Goal: Task Accomplishment & Management: Use online tool/utility

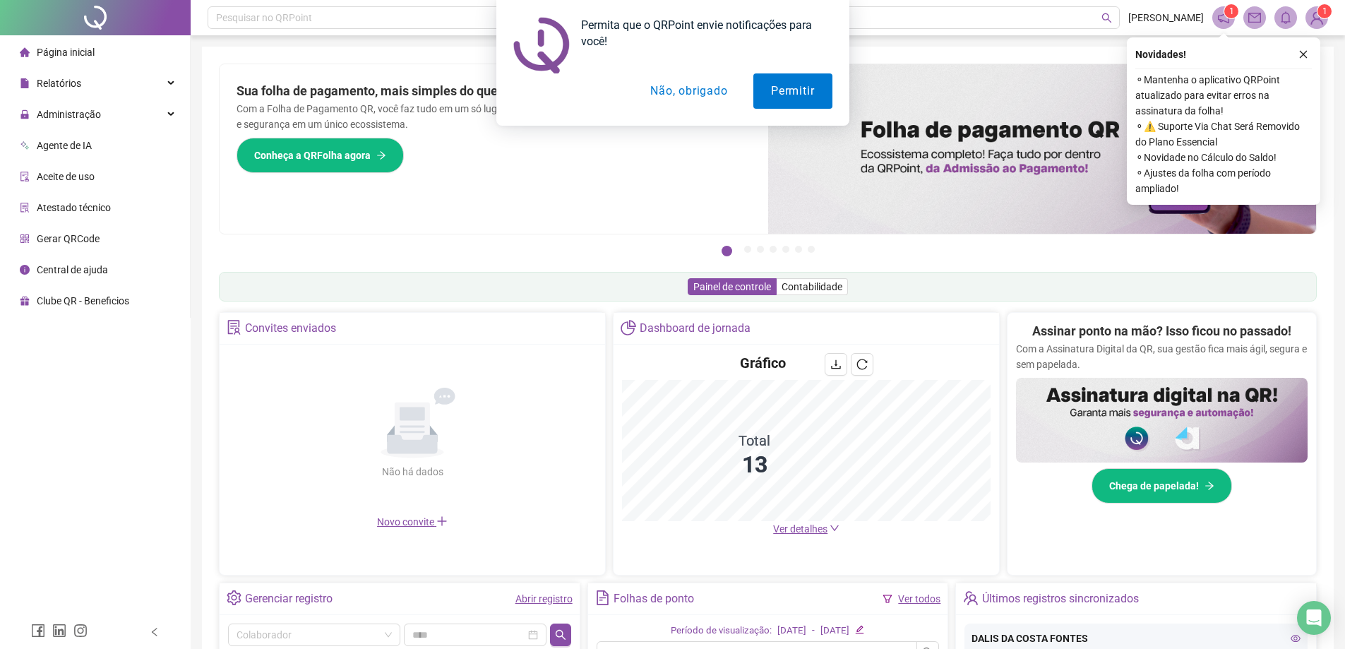
click at [681, 90] on button "Não, obrigado" at bounding box center [689, 90] width 112 height 35
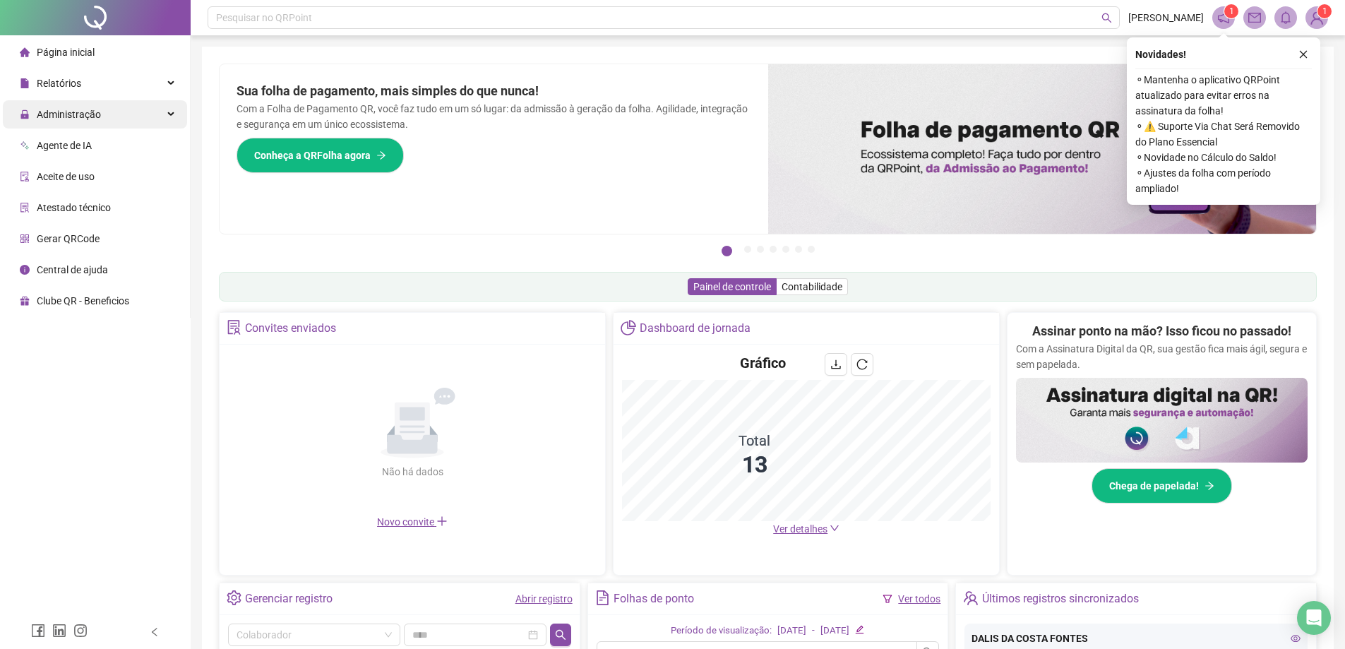
click at [54, 125] on span "Administração" at bounding box center [60, 114] width 81 height 28
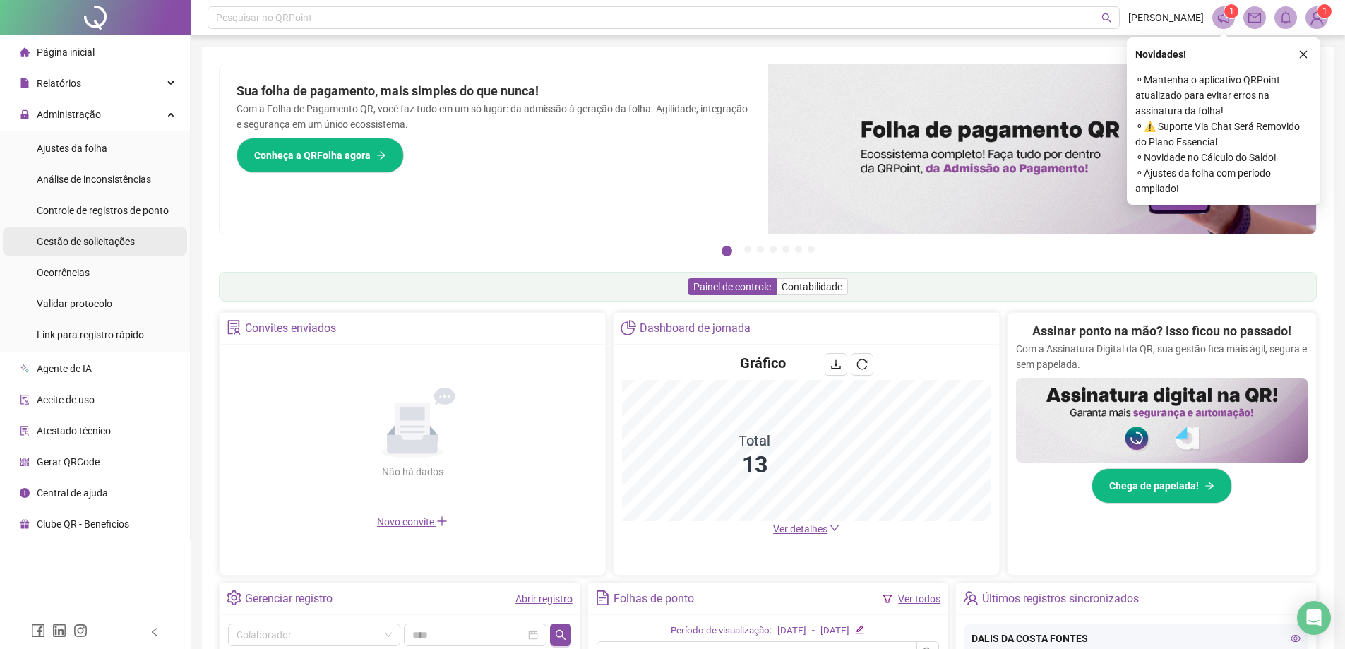
click at [70, 246] on span "Gestão de solicitações" at bounding box center [86, 241] width 98 height 11
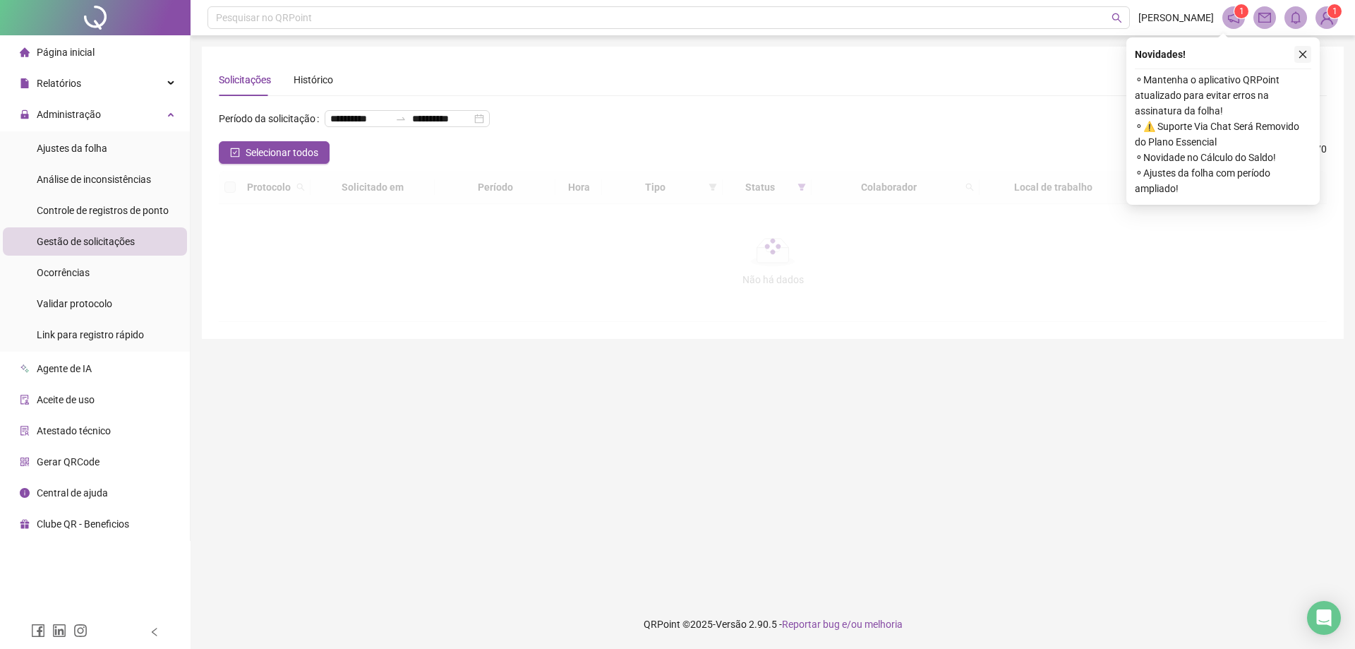
click at [1305, 56] on icon "close" at bounding box center [1304, 55] width 8 height 8
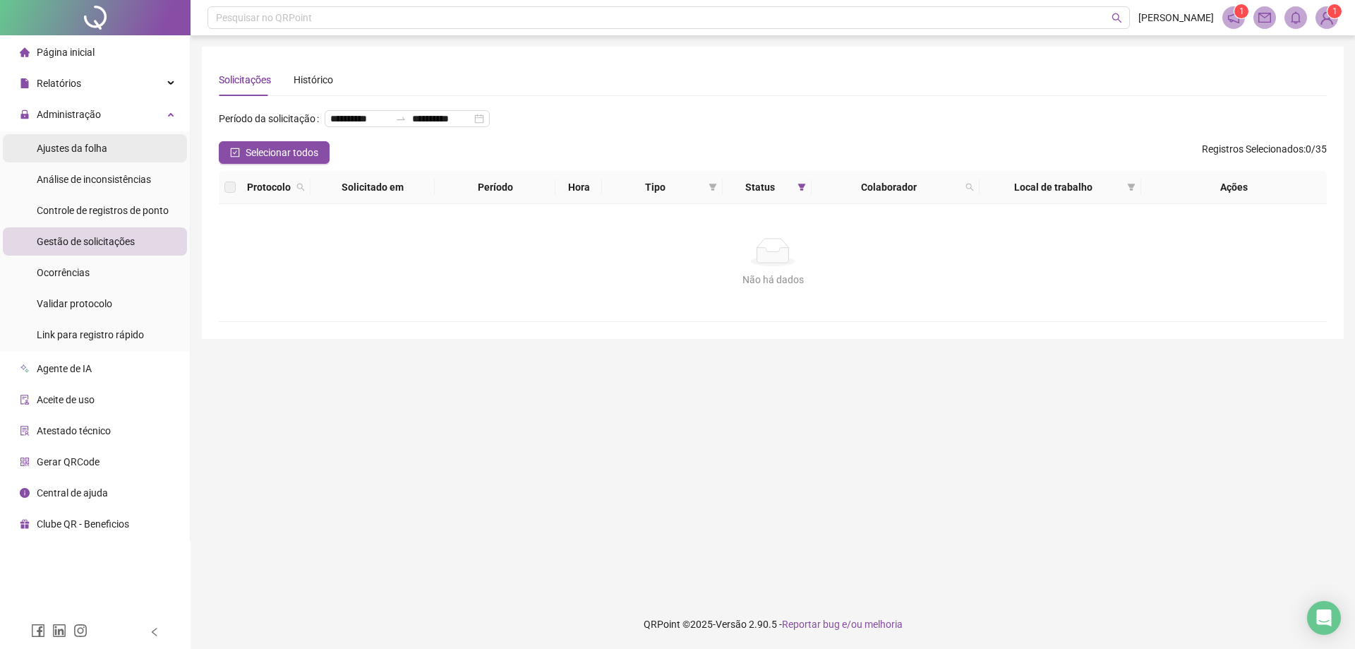
click at [59, 146] on span "Ajustes da folha" at bounding box center [72, 148] width 71 height 11
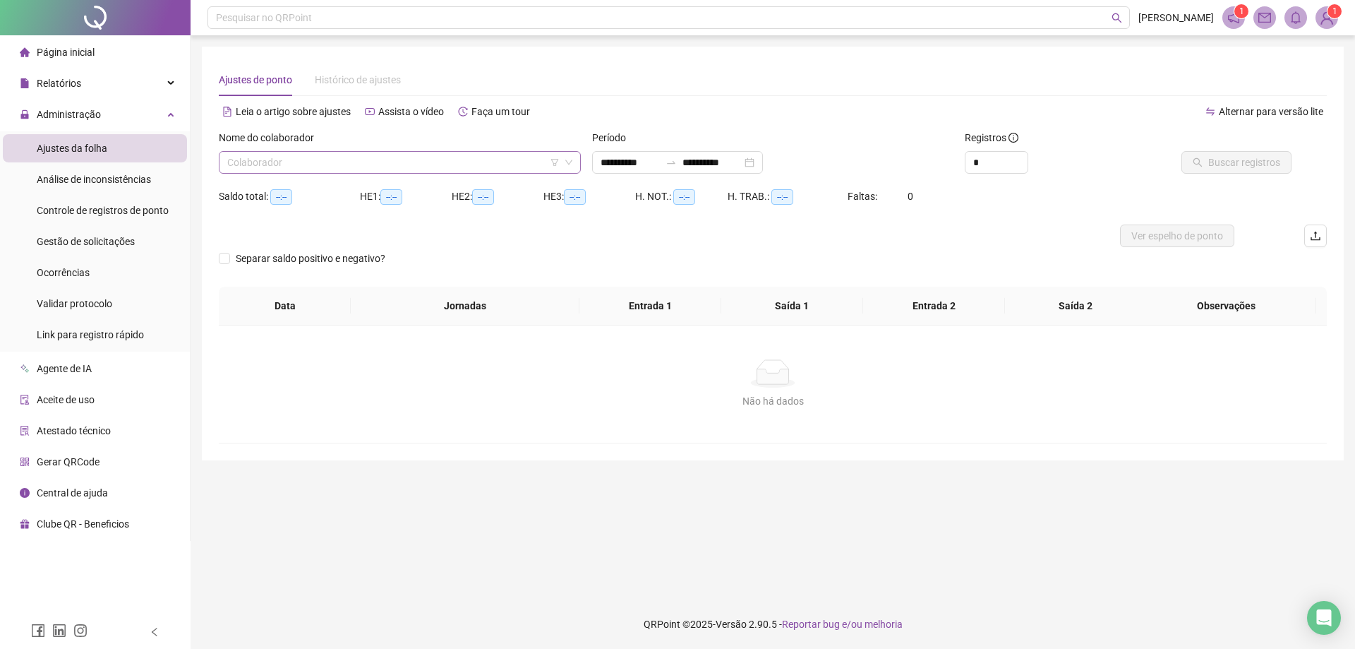
click at [320, 161] on input "search" at bounding box center [393, 162] width 332 height 21
type input "**********"
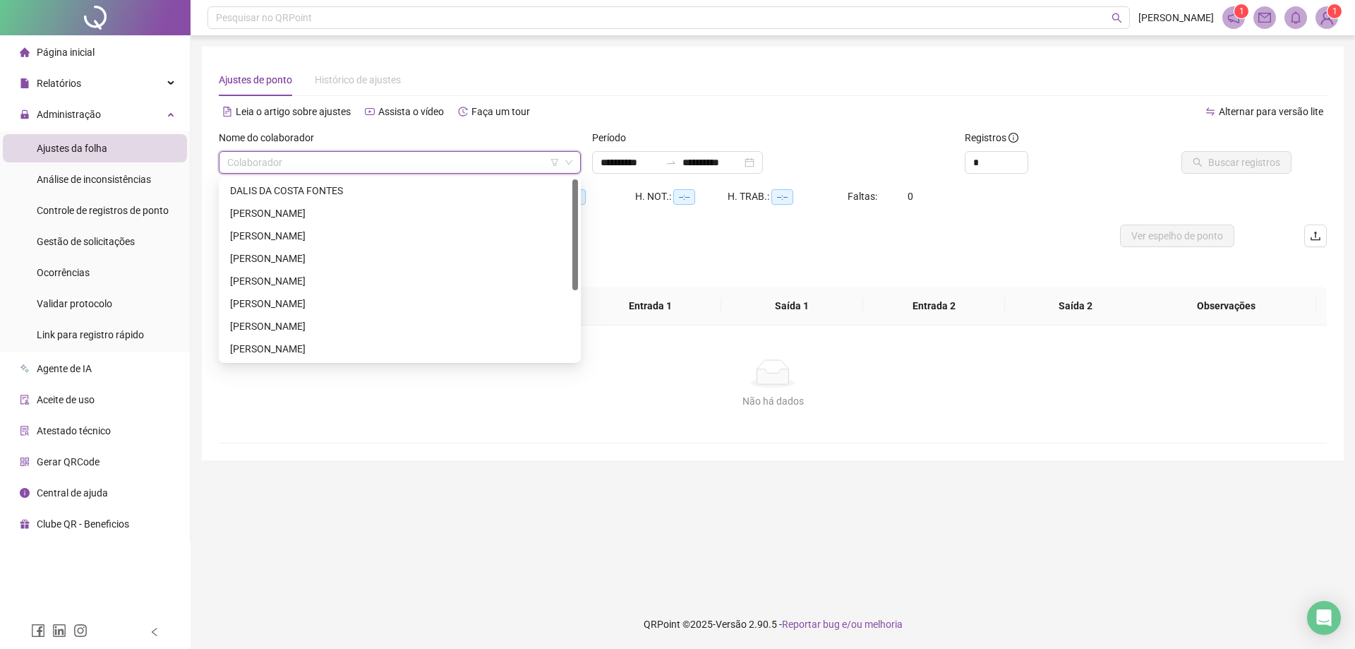
drag, startPoint x: 574, startPoint y: 280, endPoint x: 549, endPoint y: 139, distance: 143.5
click at [549, 139] on body "**********" at bounding box center [677, 324] width 1355 height 649
click at [242, 192] on div "DALIS DA COSTA FONTES" at bounding box center [400, 191] width 340 height 16
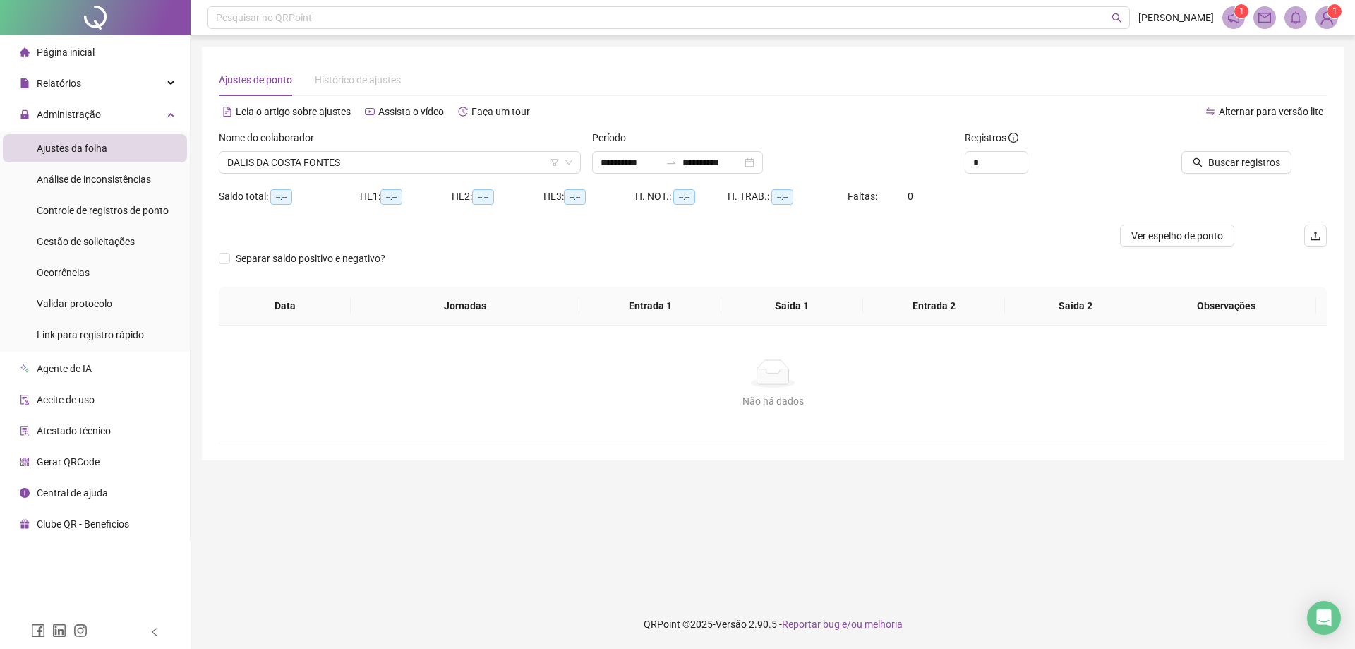
click at [1273, 175] on div "Buscar registros" at bounding box center [1239, 157] width 186 height 55
click at [1015, 164] on div "*" at bounding box center [997, 162] width 64 height 23
type input "*"
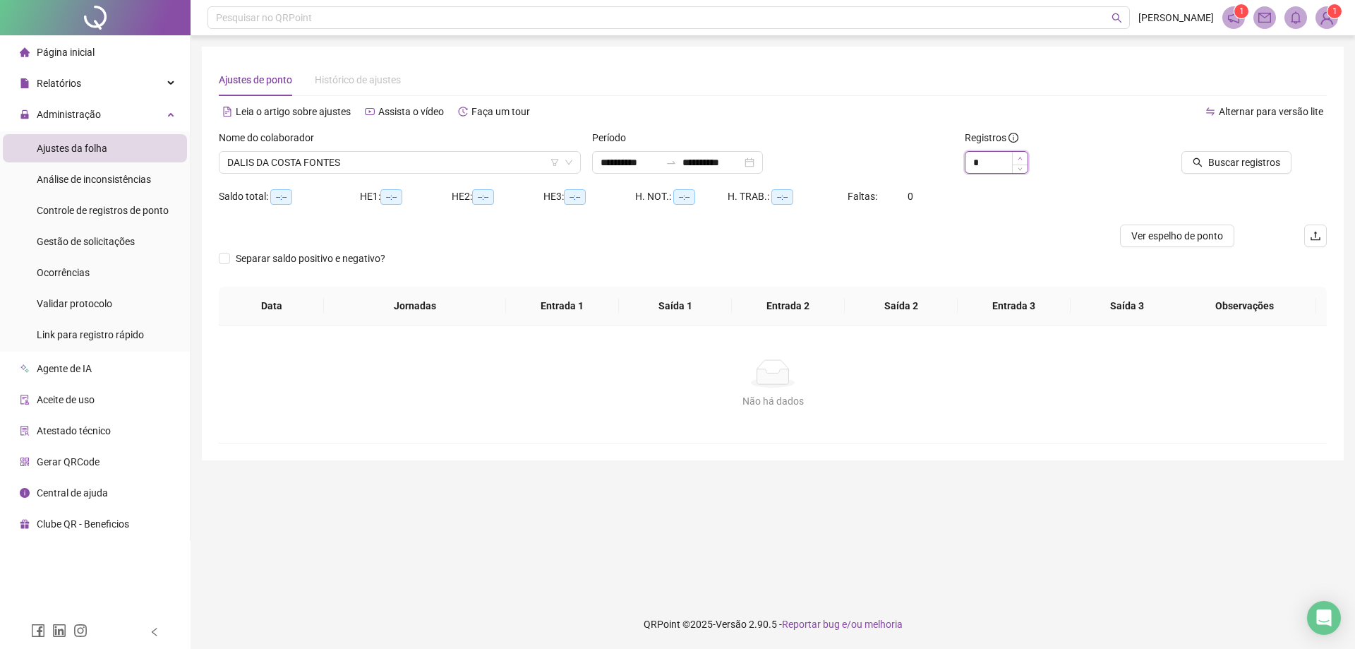
click at [1021, 156] on icon "up" at bounding box center [1020, 158] width 5 height 5
click at [1239, 164] on span "Buscar registros" at bounding box center [1245, 163] width 72 height 16
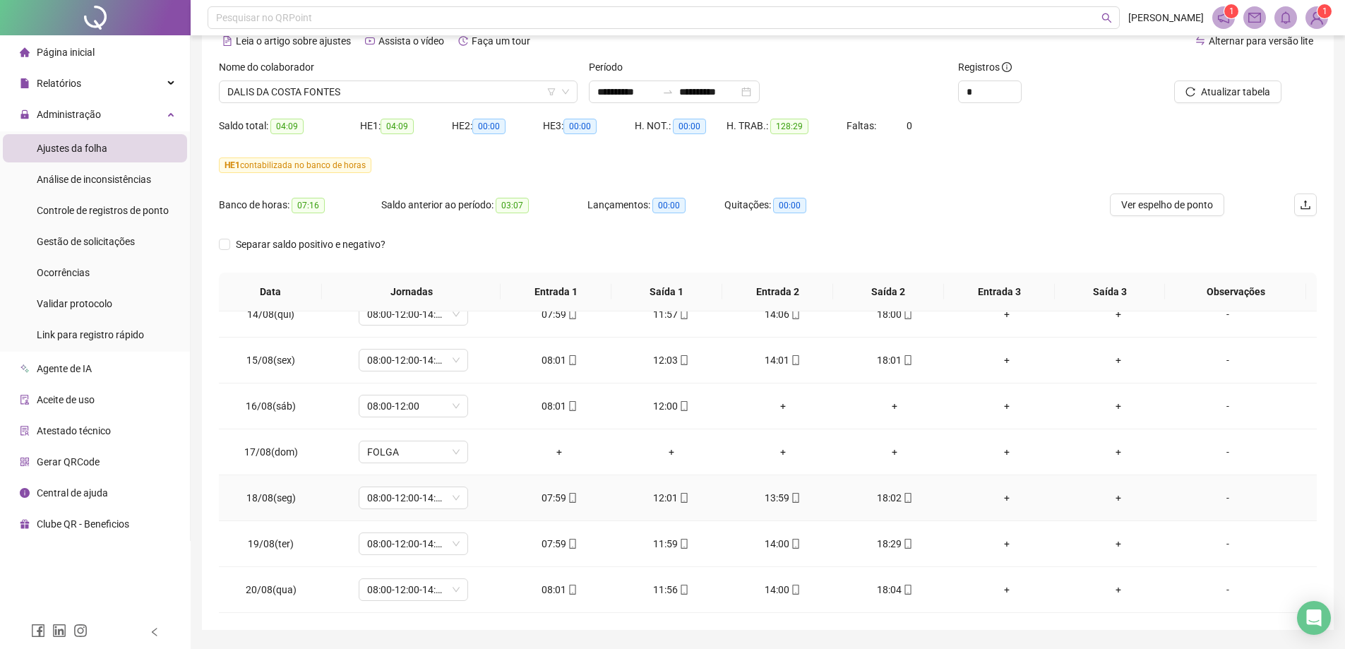
scroll to position [112, 0]
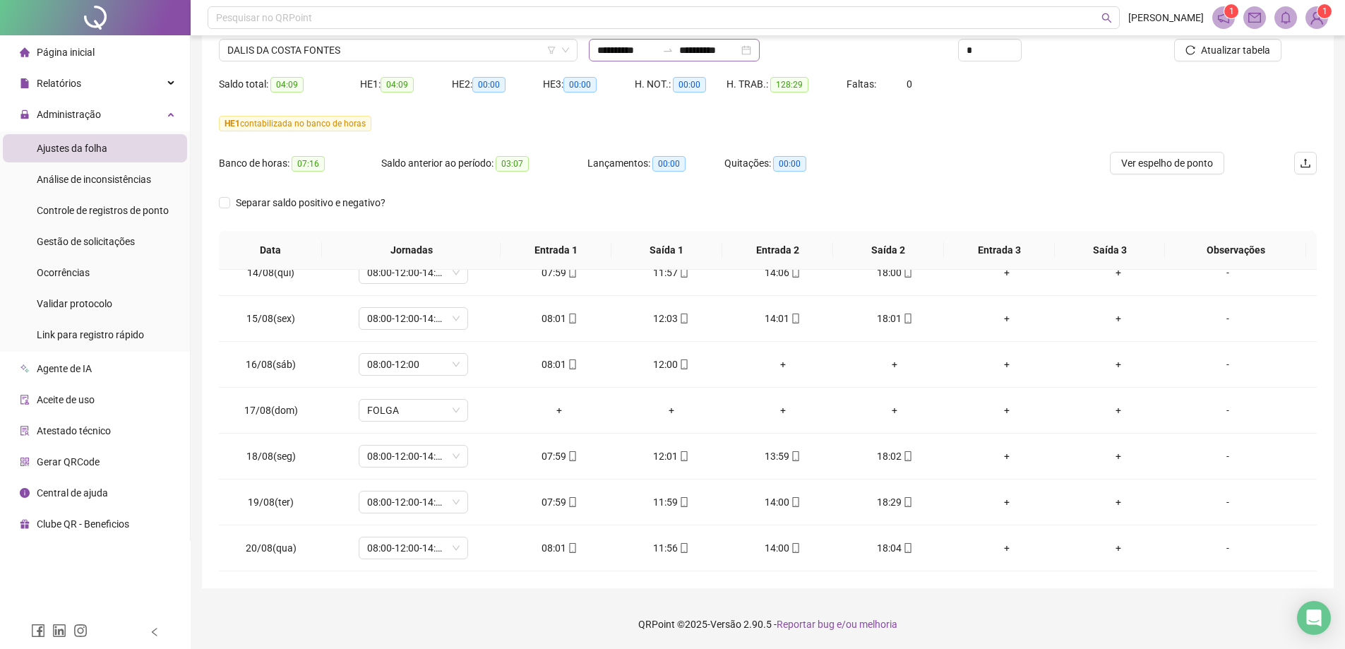
click at [595, 58] on div "**********" at bounding box center [674, 50] width 171 height 23
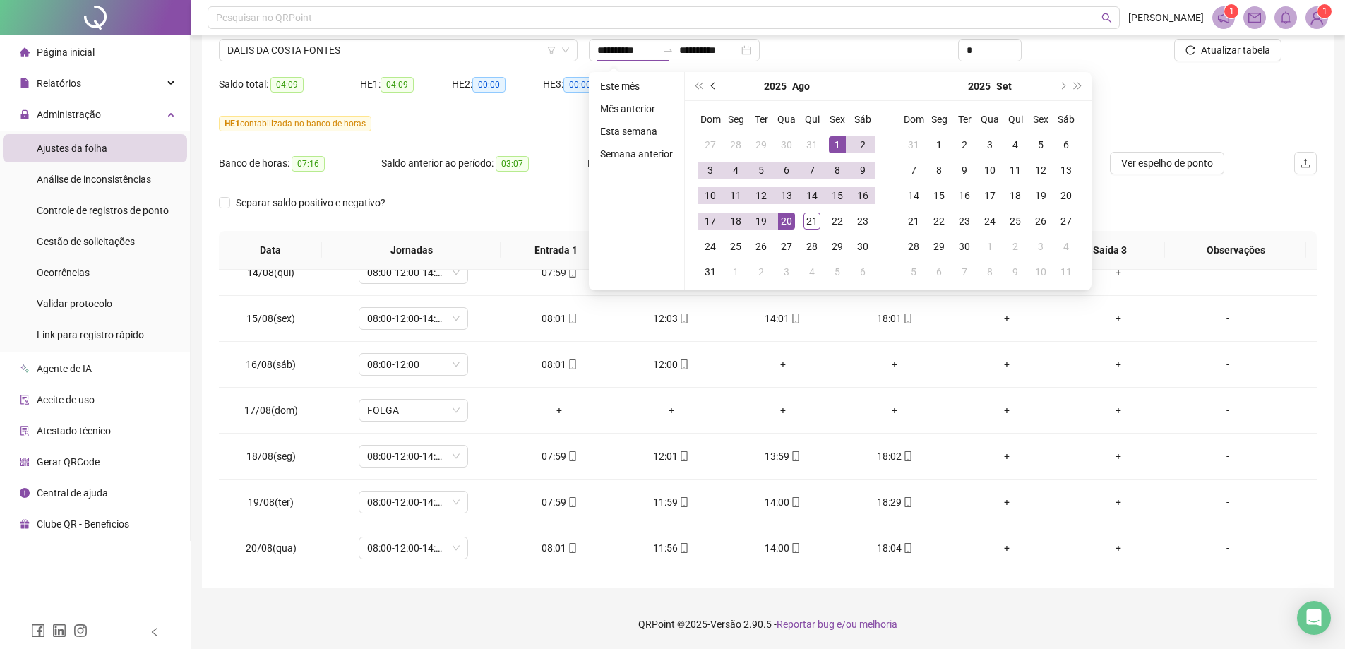
click at [711, 83] on span "prev-year" at bounding box center [714, 86] width 7 height 7
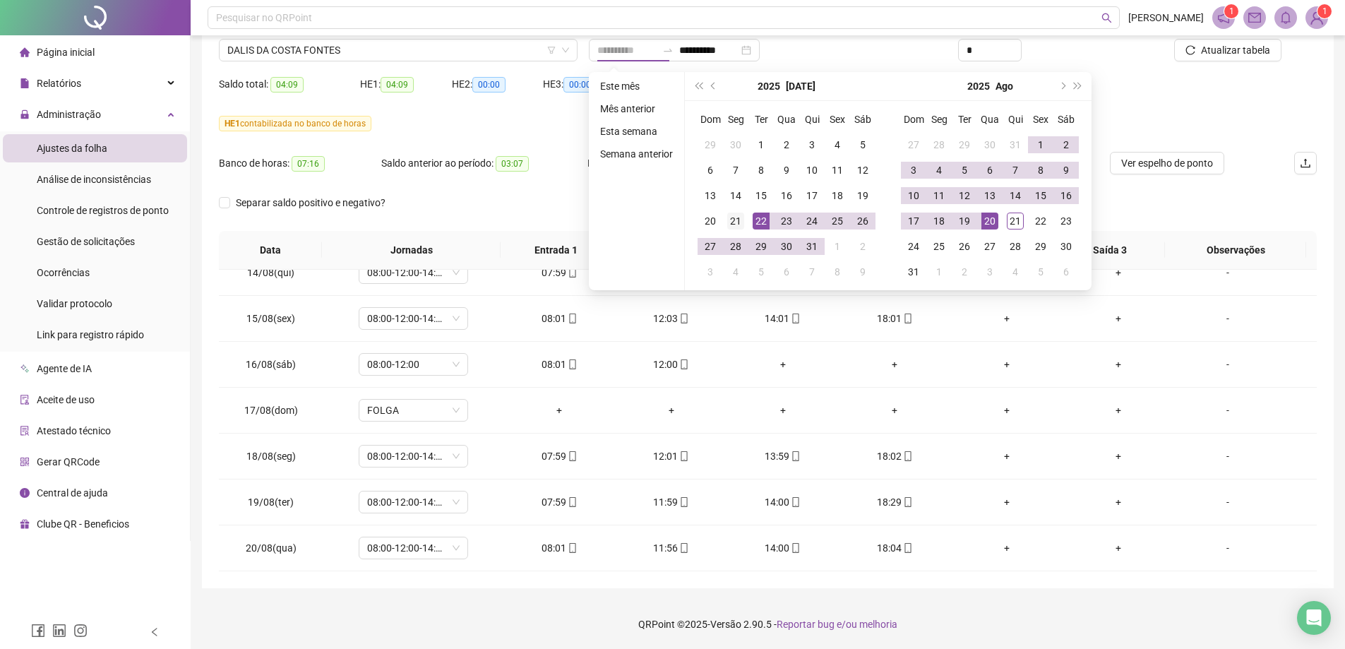
type input "**********"
click at [733, 225] on div "21" at bounding box center [735, 220] width 17 height 17
type input "**********"
click at [981, 220] on div "20" at bounding box center [989, 220] width 17 height 17
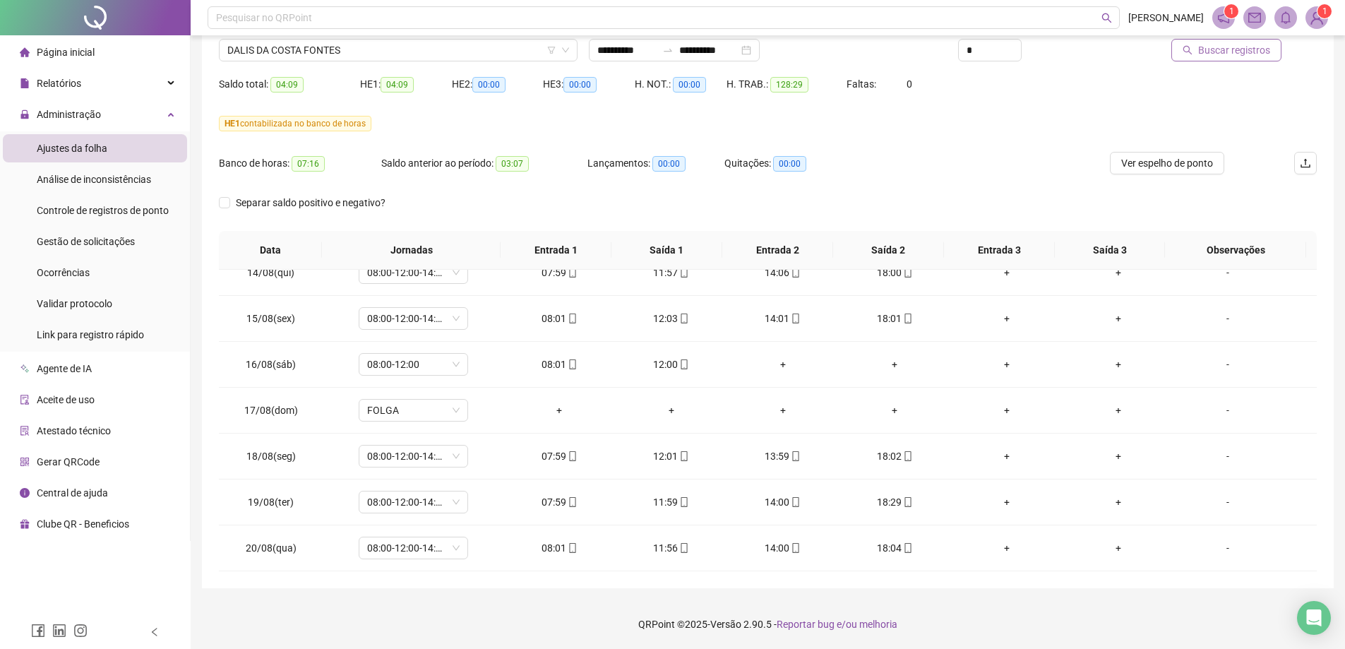
click at [1224, 58] on button "Buscar registros" at bounding box center [1226, 50] width 110 height 23
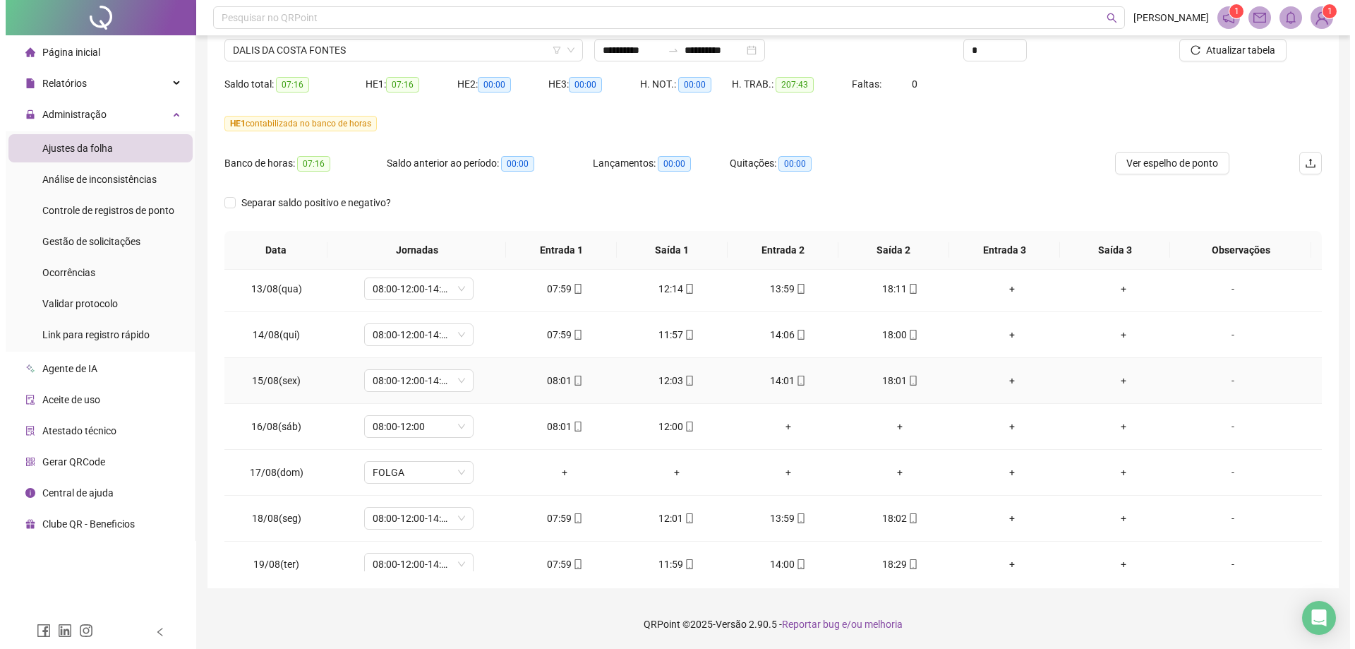
scroll to position [1121, 0]
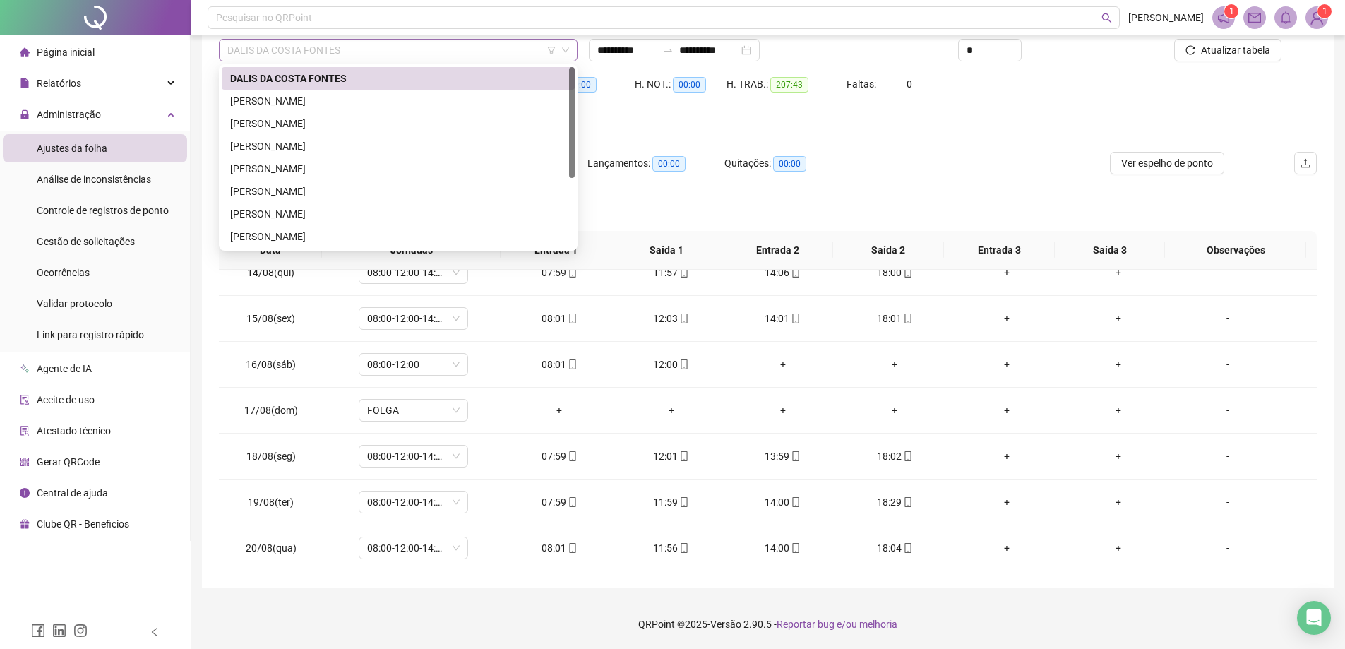
click at [384, 48] on span "DALIS DA COSTA FONTES" at bounding box center [398, 50] width 342 height 21
click at [259, 104] on div "[PERSON_NAME]" at bounding box center [398, 101] width 336 height 16
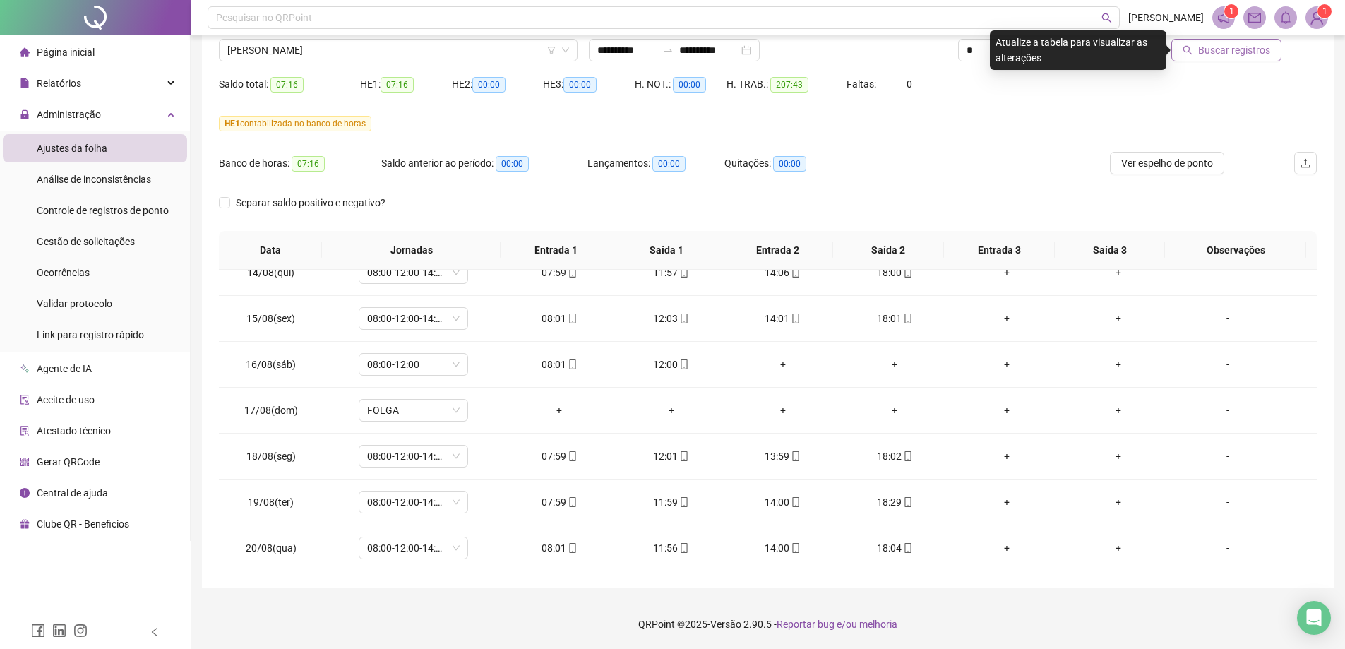
click at [1236, 56] on span "Buscar registros" at bounding box center [1234, 50] width 72 height 16
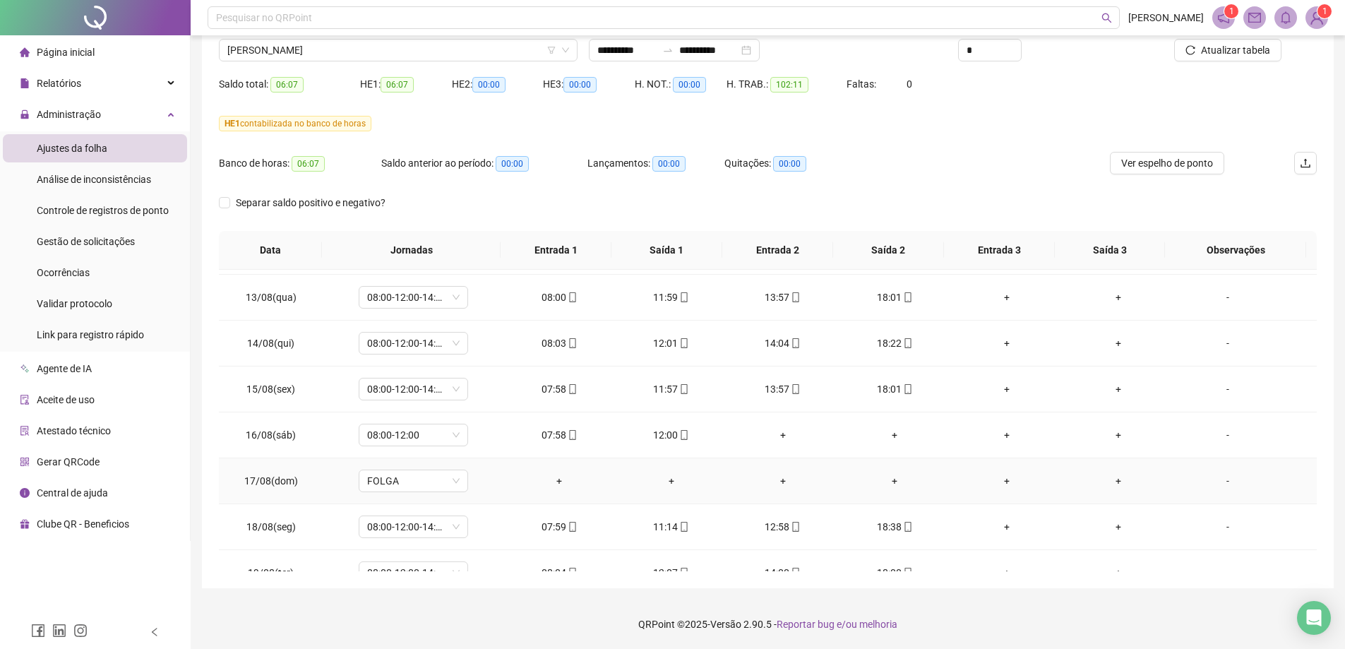
scroll to position [387, 0]
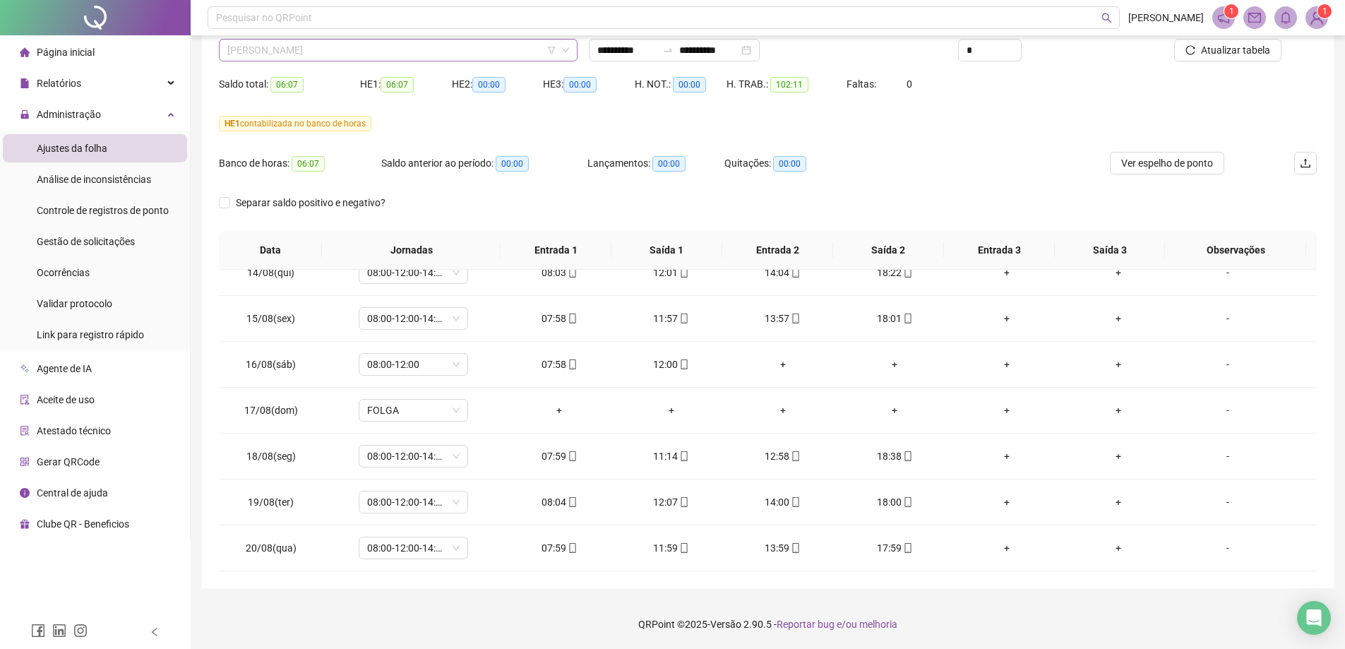
click at [462, 56] on span "[PERSON_NAME]" at bounding box center [398, 50] width 342 height 21
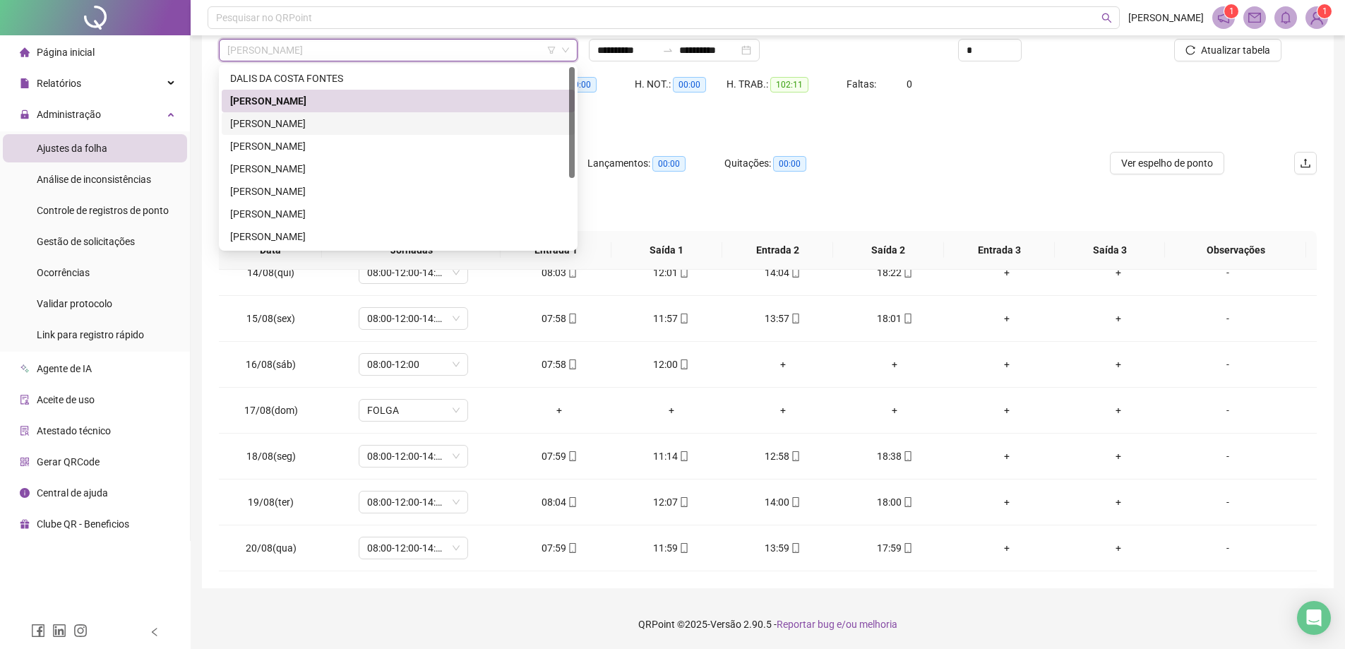
click at [273, 131] on div "[PERSON_NAME]" at bounding box center [398, 124] width 336 height 16
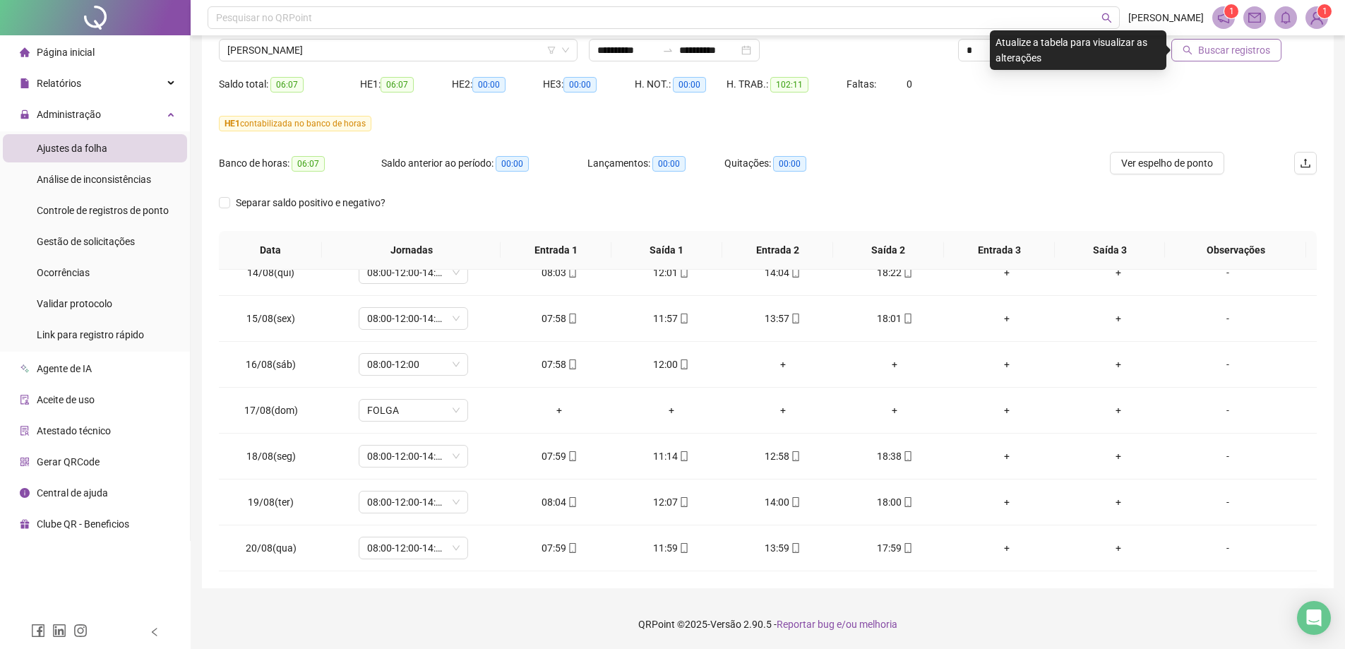
click at [1223, 55] on span "Buscar registros" at bounding box center [1234, 50] width 72 height 16
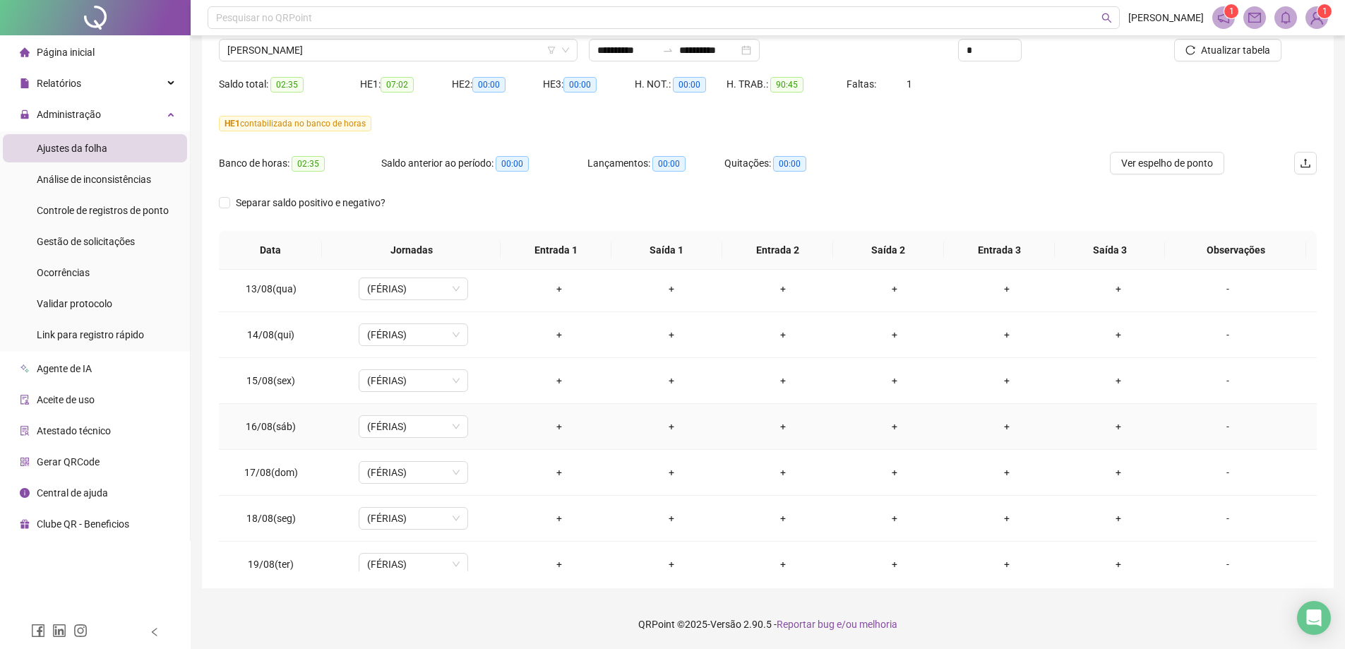
scroll to position [1121, 0]
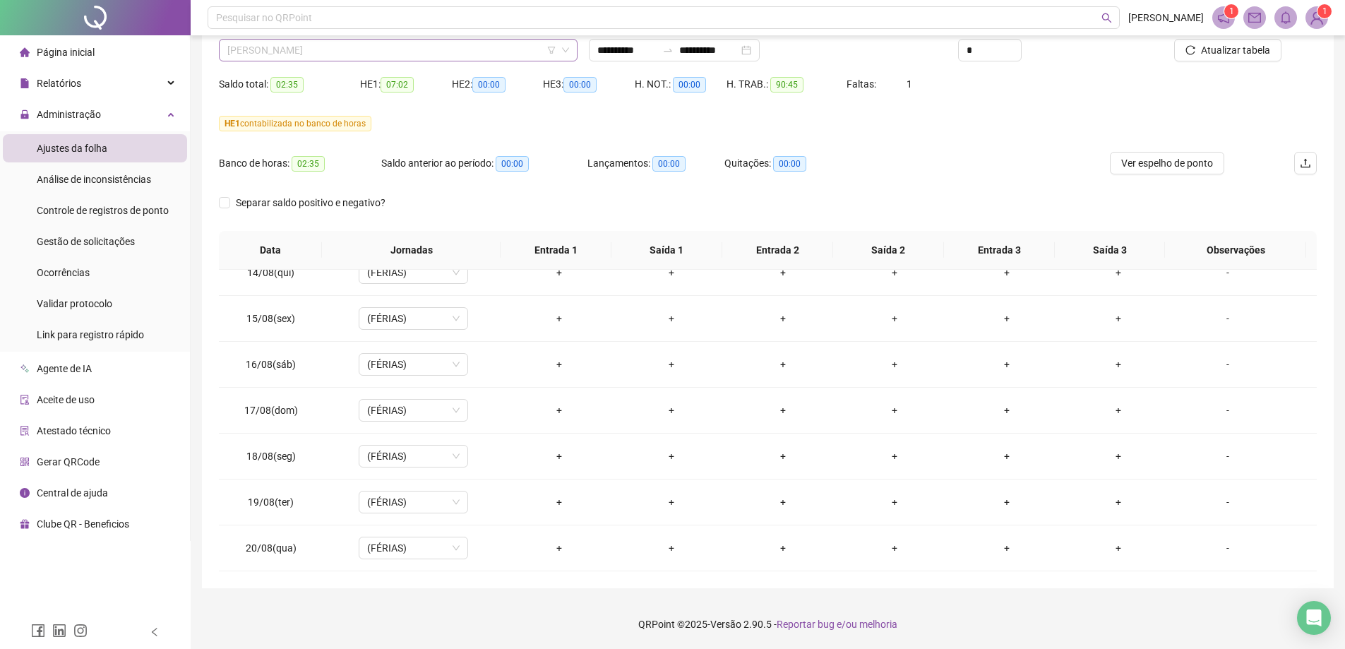
click at [377, 49] on span "[PERSON_NAME]" at bounding box center [398, 50] width 342 height 21
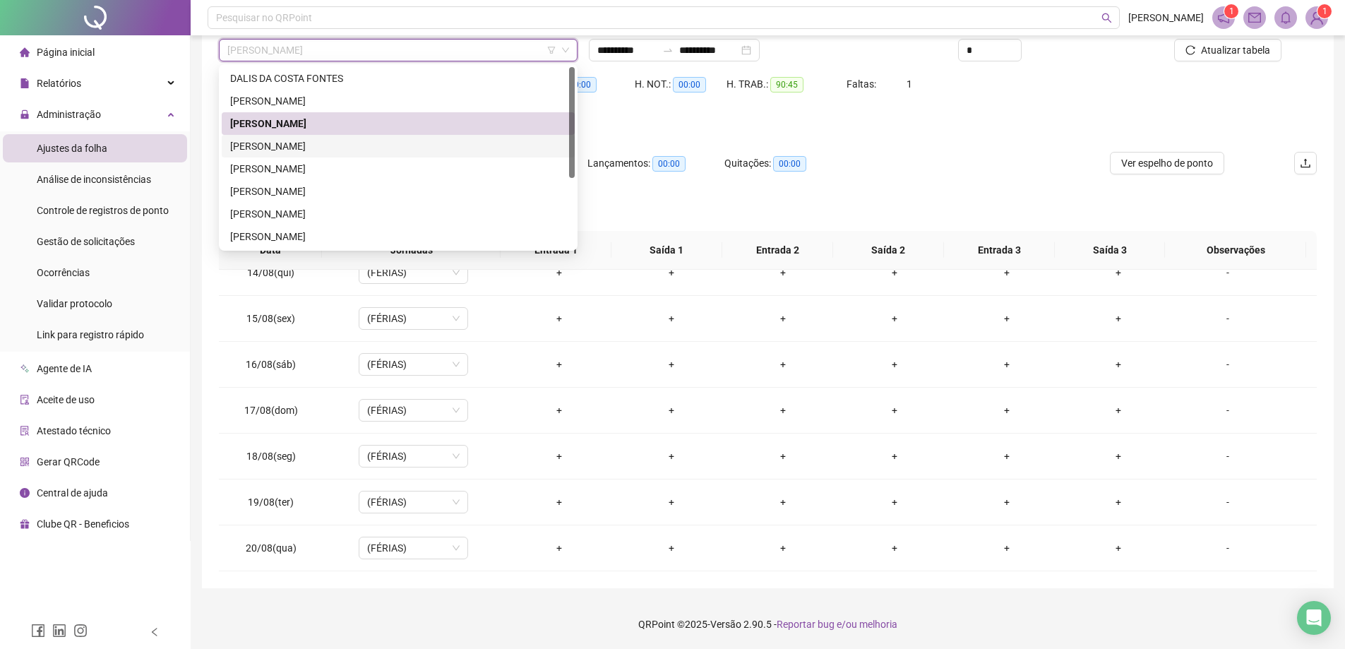
click at [273, 145] on div "[PERSON_NAME]" at bounding box center [398, 146] width 336 height 16
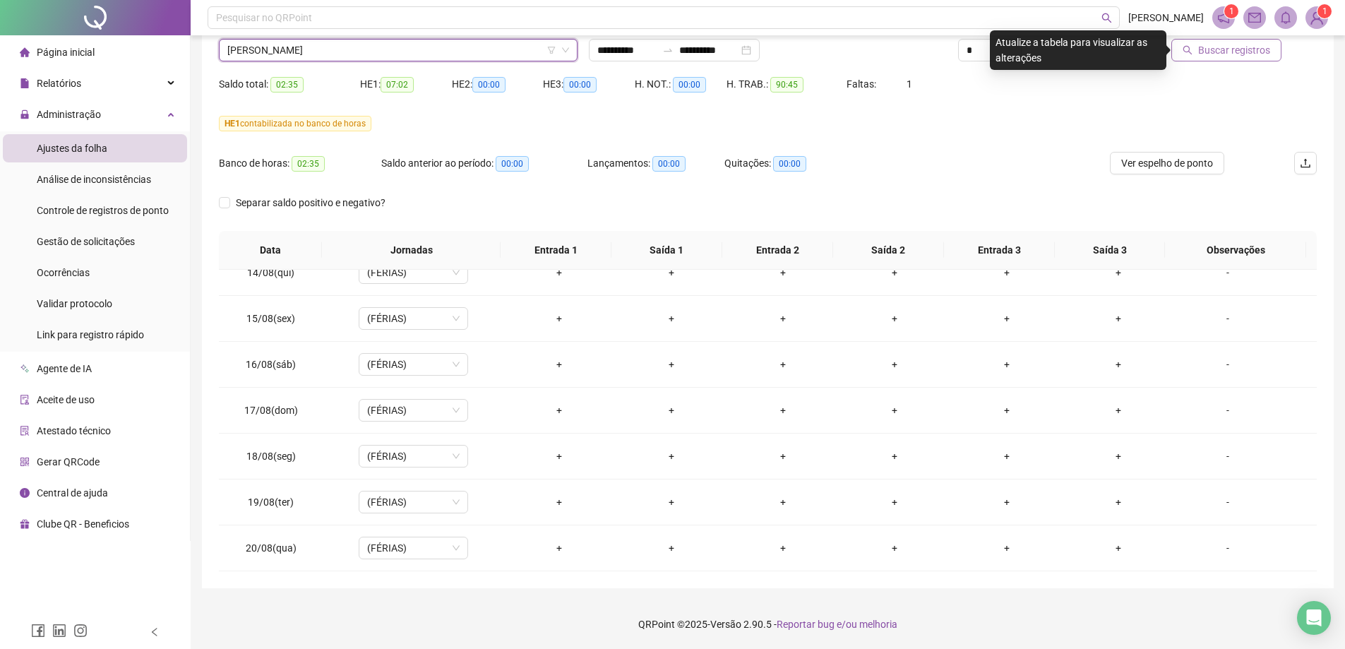
click at [1214, 56] on span "Buscar registros" at bounding box center [1234, 50] width 72 height 16
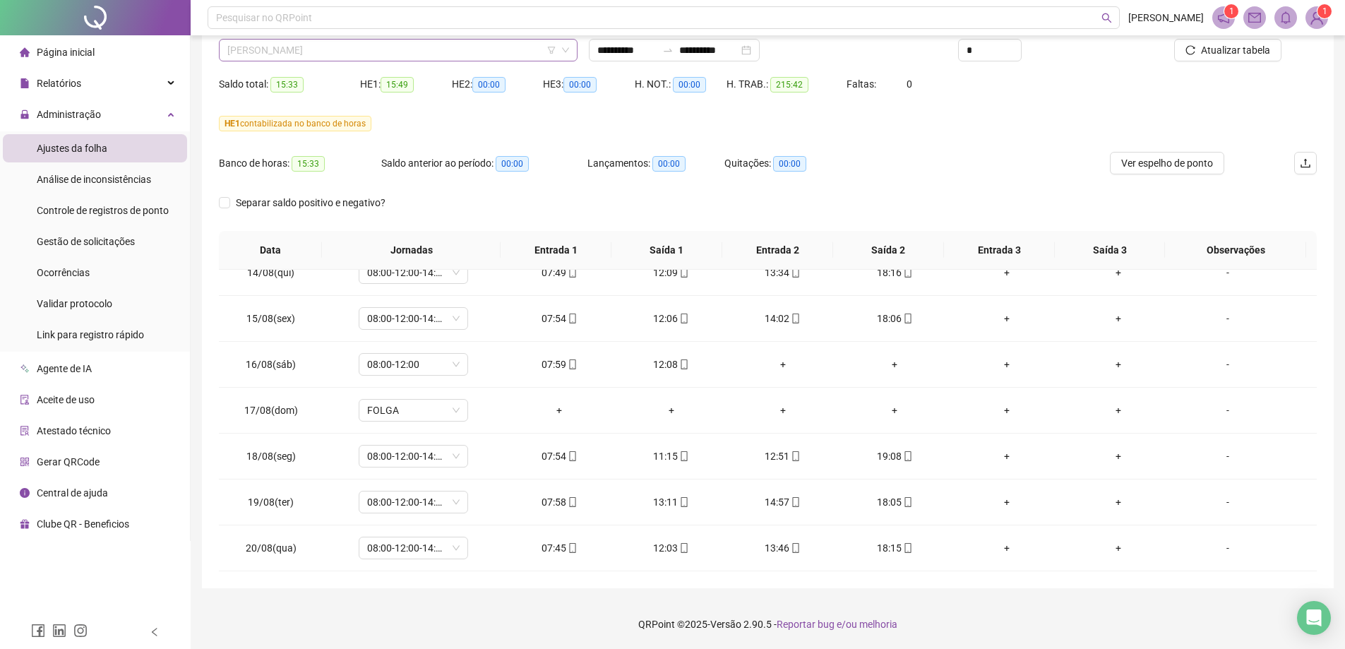
click at [376, 46] on span "[PERSON_NAME]" at bounding box center [398, 50] width 342 height 21
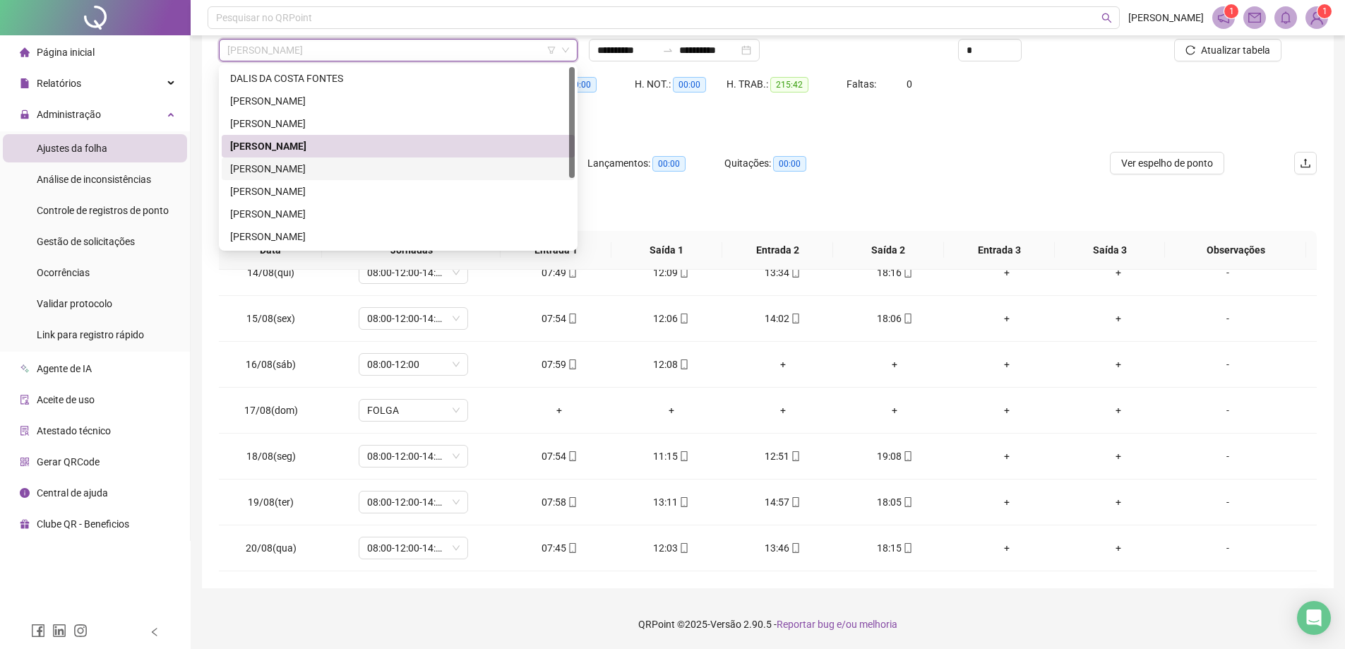
click at [270, 169] on div "[PERSON_NAME]" at bounding box center [398, 169] width 336 height 16
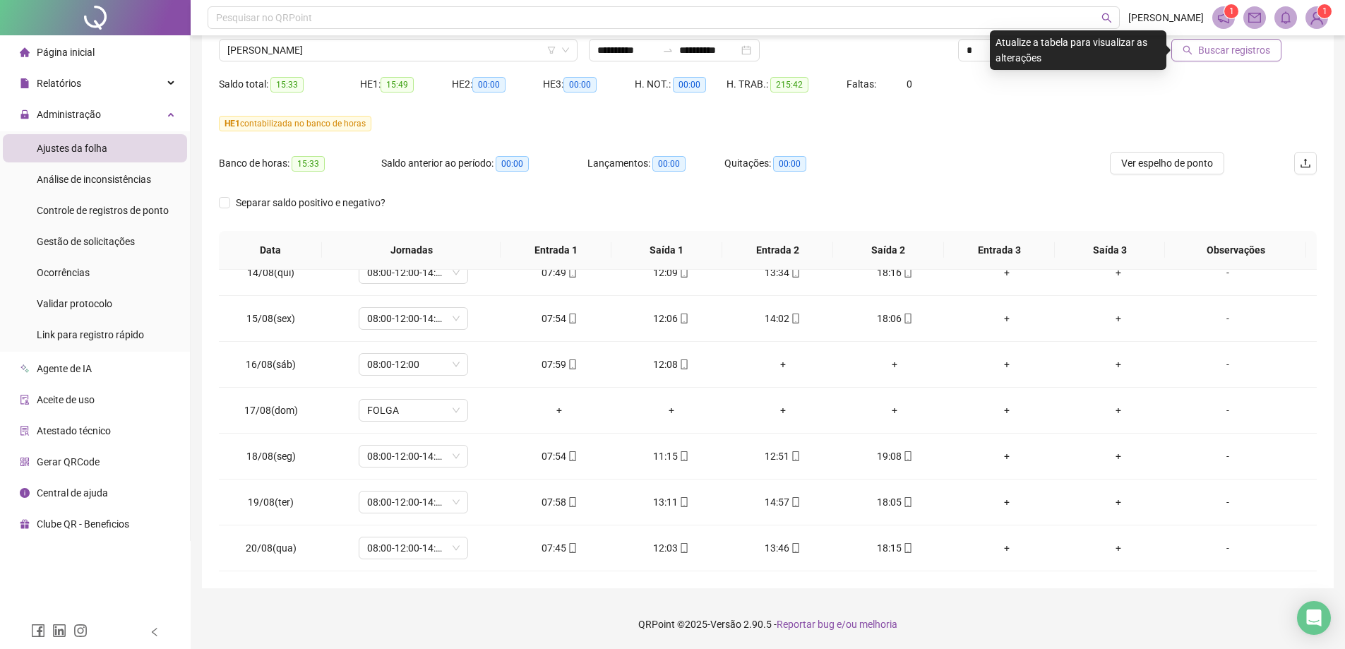
click at [1218, 52] on span "Buscar registros" at bounding box center [1234, 50] width 72 height 16
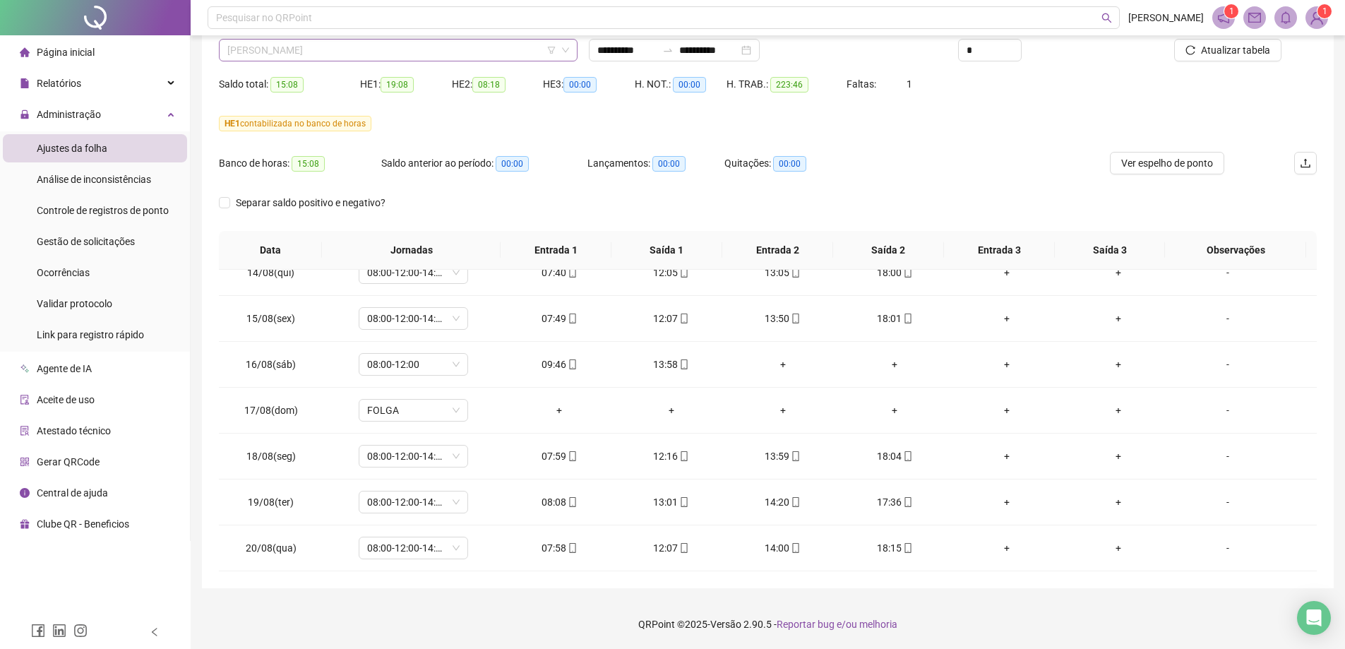
drag, startPoint x: 416, startPoint y: 42, endPoint x: 403, endPoint y: 54, distance: 17.5
click at [415, 42] on span "[PERSON_NAME]" at bounding box center [398, 50] width 342 height 21
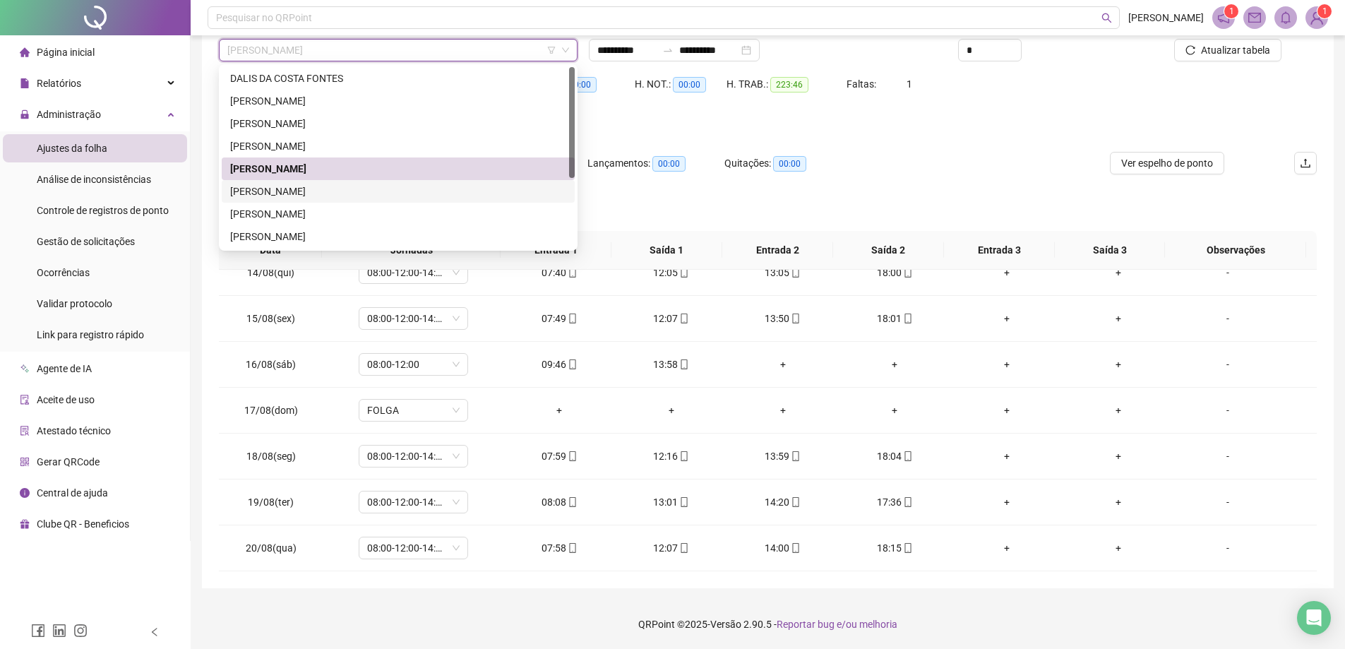
click at [270, 186] on div "[PERSON_NAME]" at bounding box center [398, 192] width 336 height 16
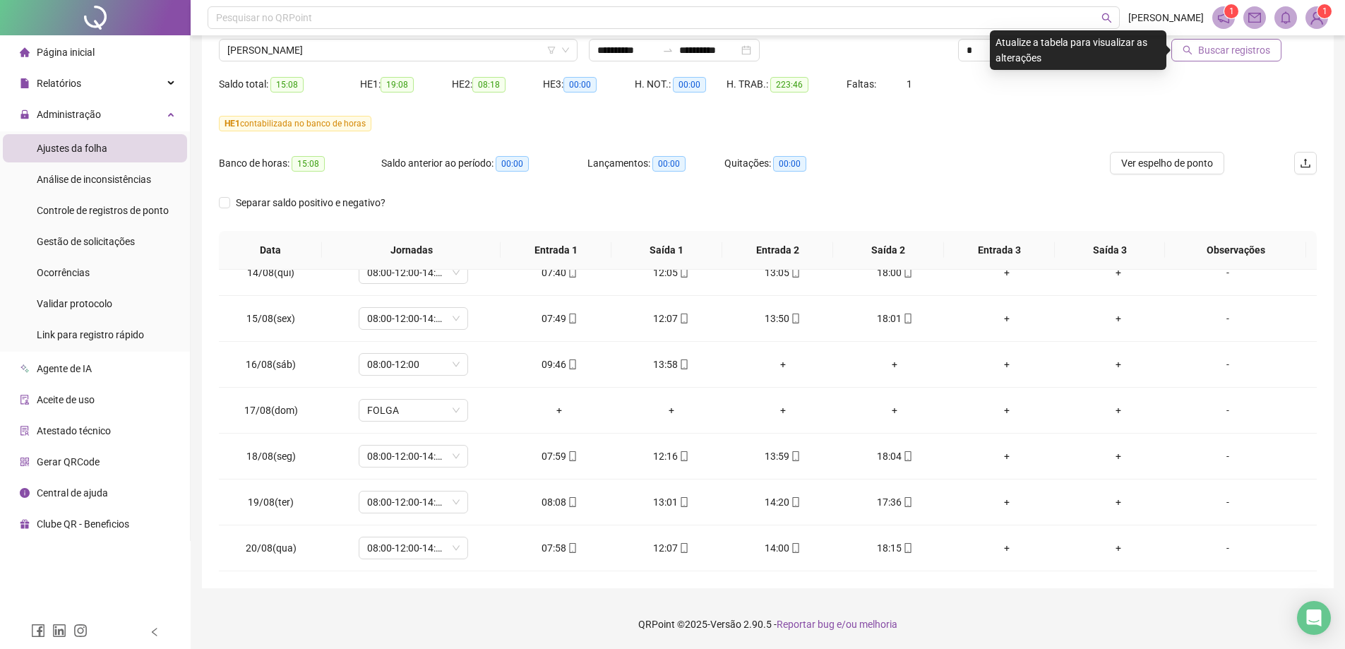
click at [1230, 49] on span "Buscar registros" at bounding box center [1234, 50] width 72 height 16
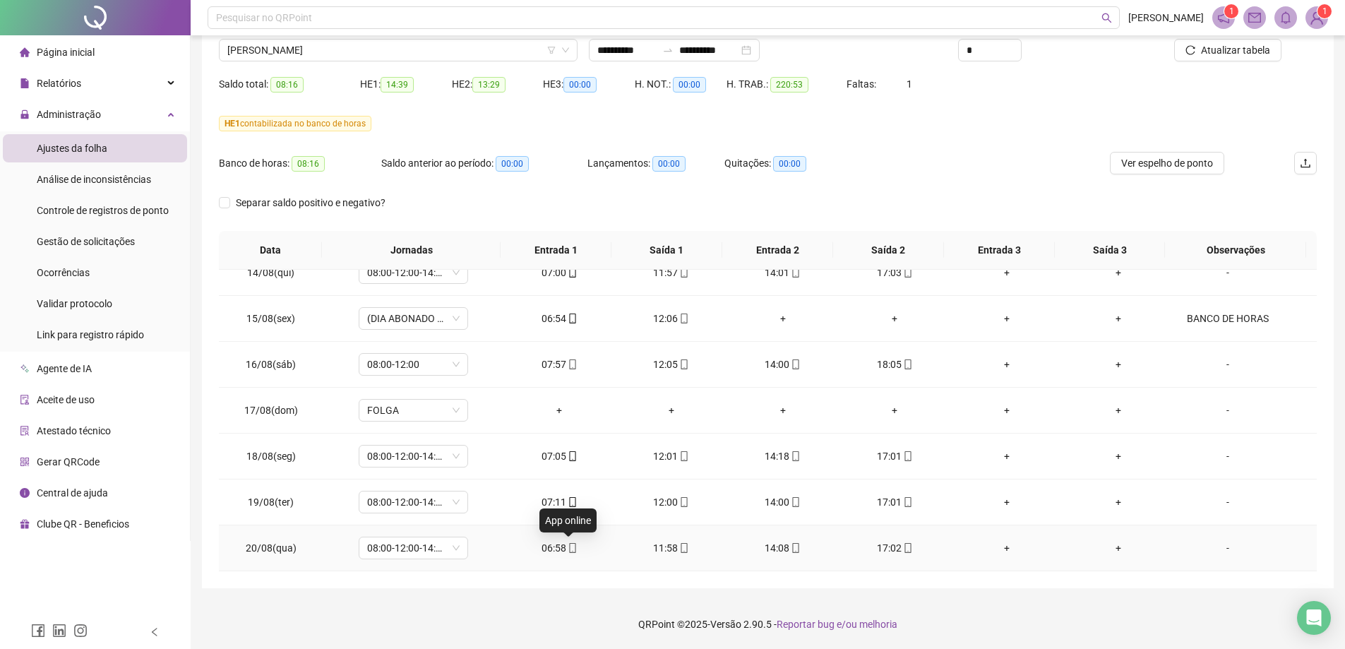
click at [568, 549] on icon "mobile" at bounding box center [573, 548] width 10 height 10
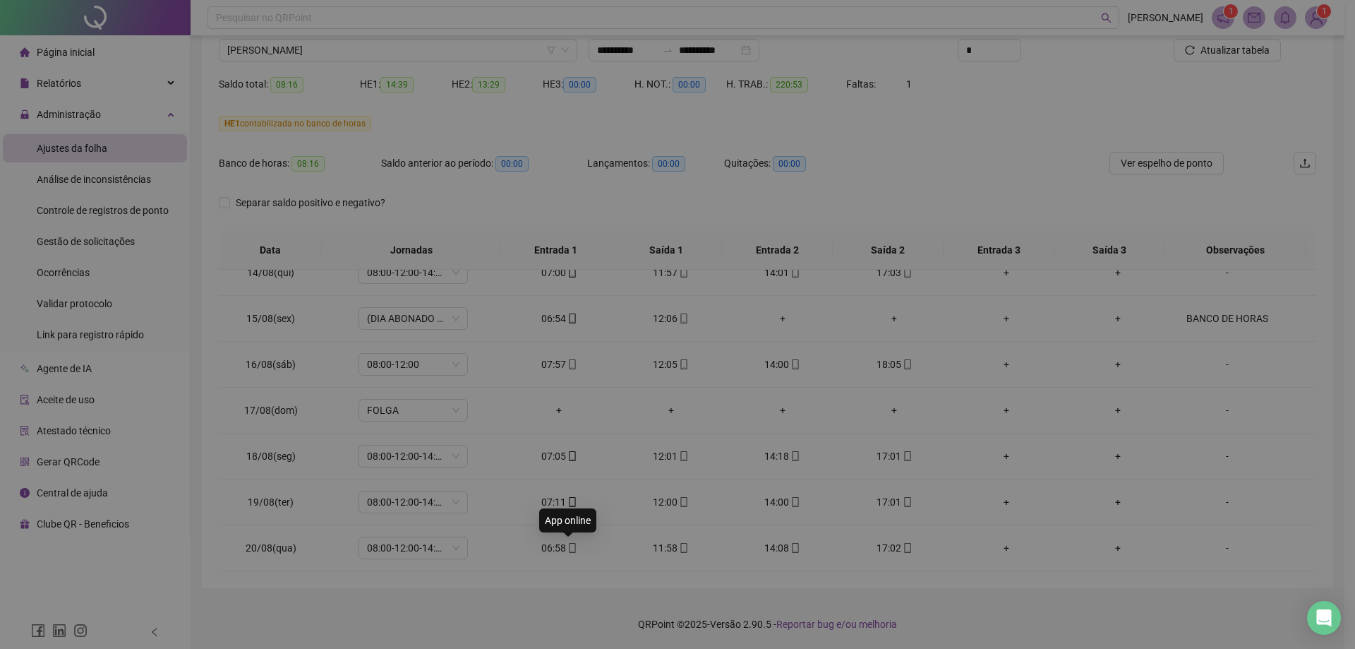
type input "**********"
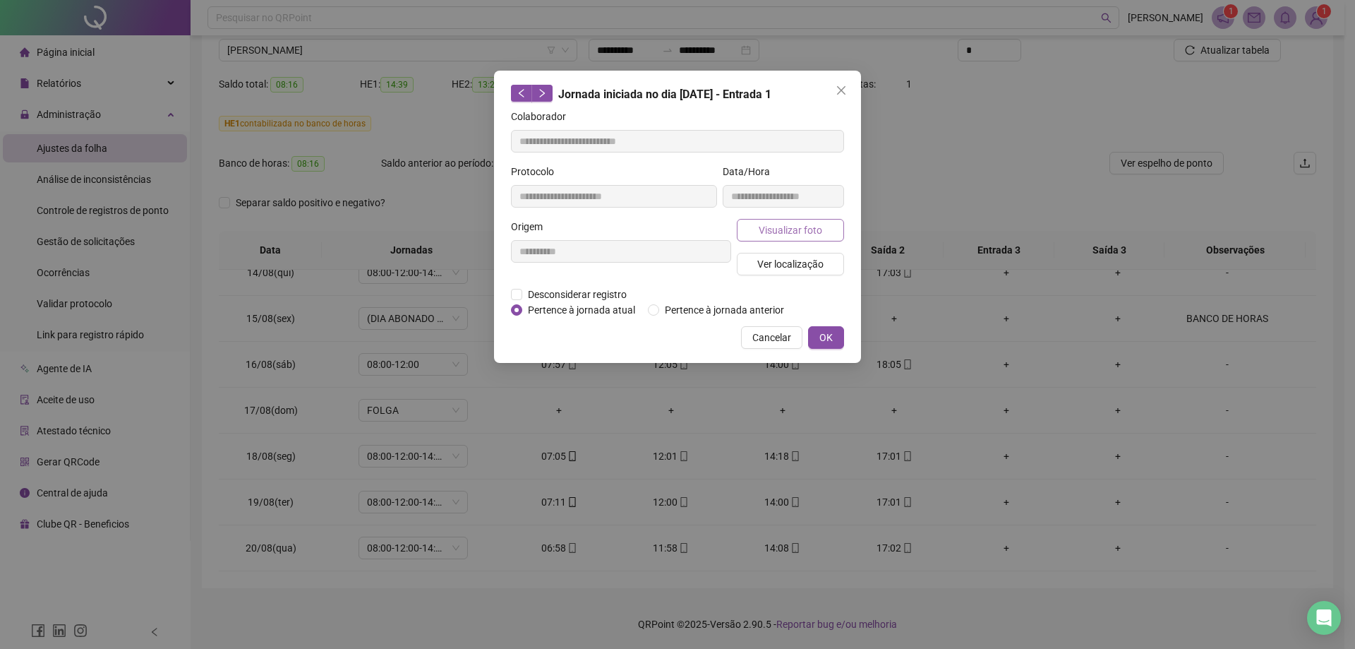
click at [786, 234] on span "Visualizar foto" at bounding box center [791, 230] width 64 height 16
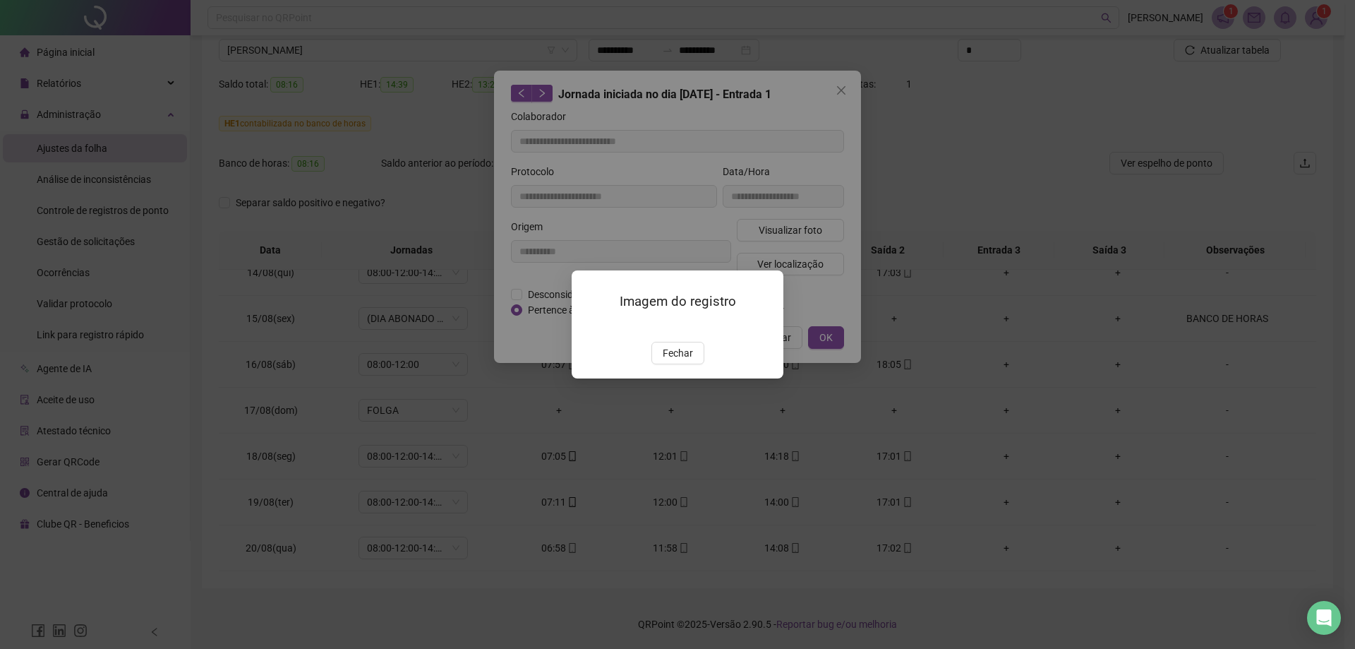
click at [968, 130] on div "Imagem do registro Fechar" at bounding box center [677, 324] width 1355 height 649
click at [847, 90] on div "Imagem do registro Fechar" at bounding box center [677, 324] width 1355 height 649
click at [844, 93] on div "Imagem do registro Fechar" at bounding box center [677, 324] width 1355 height 649
click at [671, 361] on span "Fechar" at bounding box center [678, 353] width 30 height 16
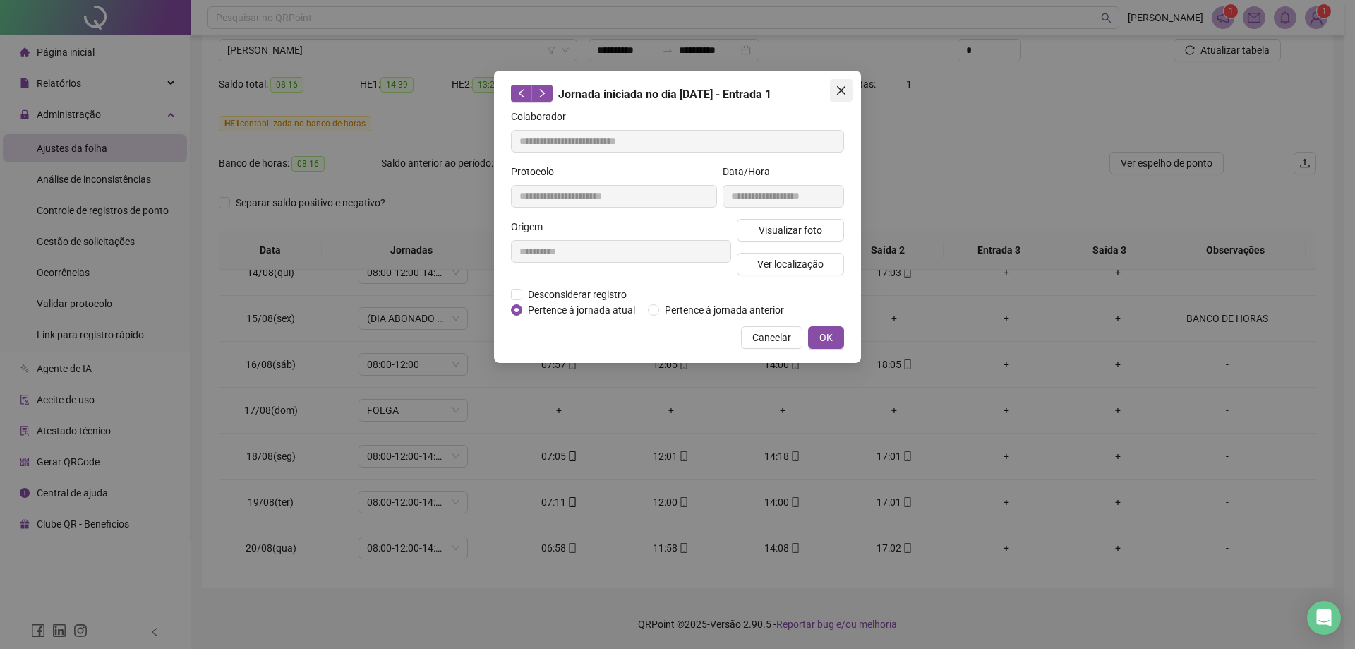
click at [839, 87] on icon "close" at bounding box center [841, 90] width 11 height 11
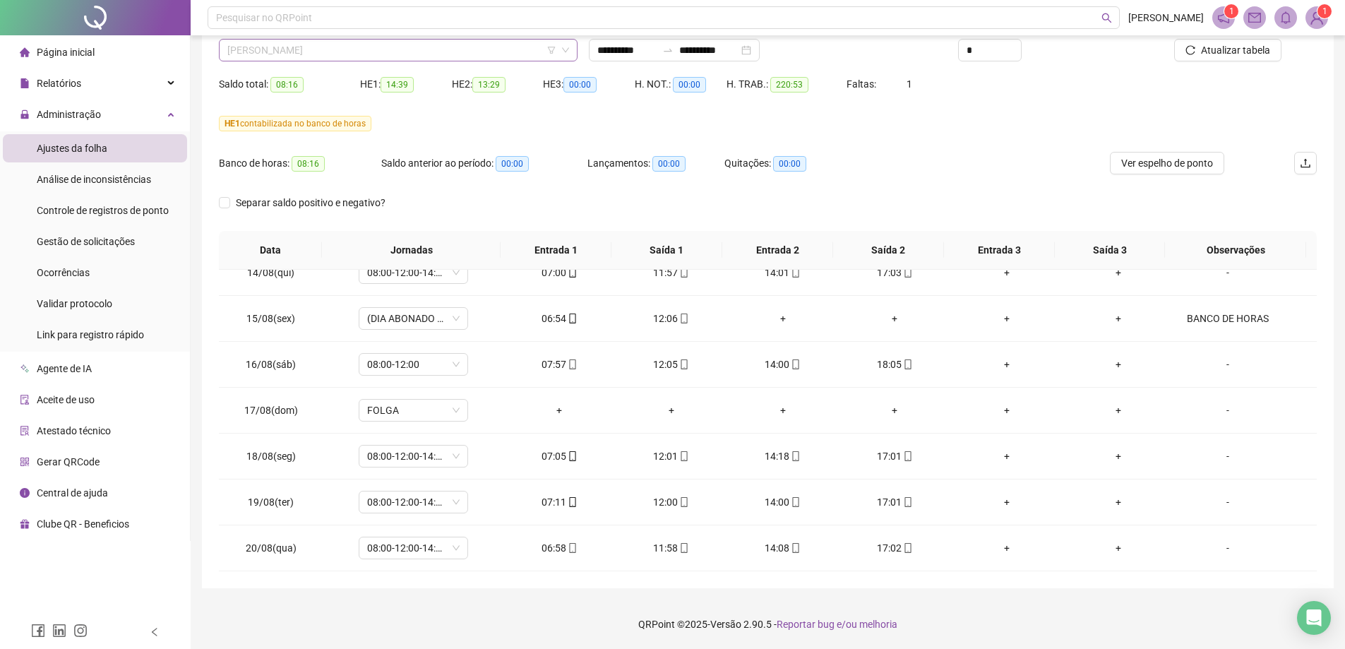
click at [377, 49] on span "[PERSON_NAME]" at bounding box center [398, 50] width 342 height 21
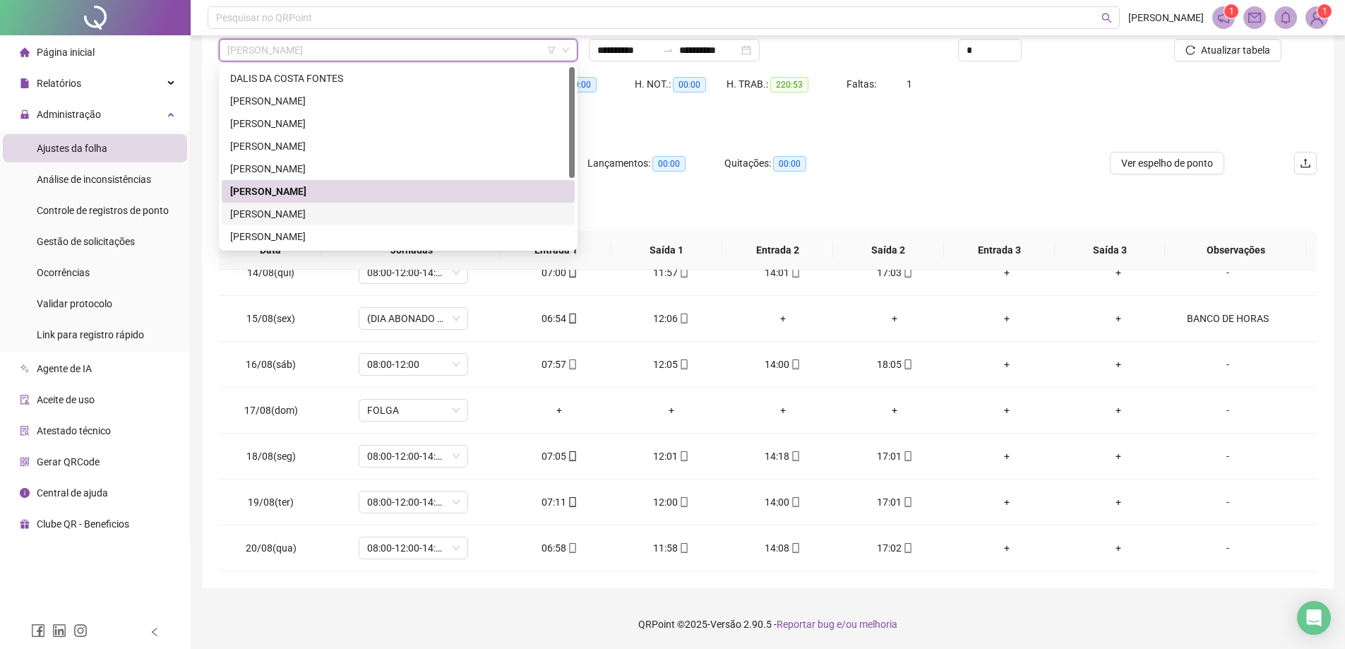
click at [238, 217] on div "[PERSON_NAME]" at bounding box center [398, 214] width 336 height 16
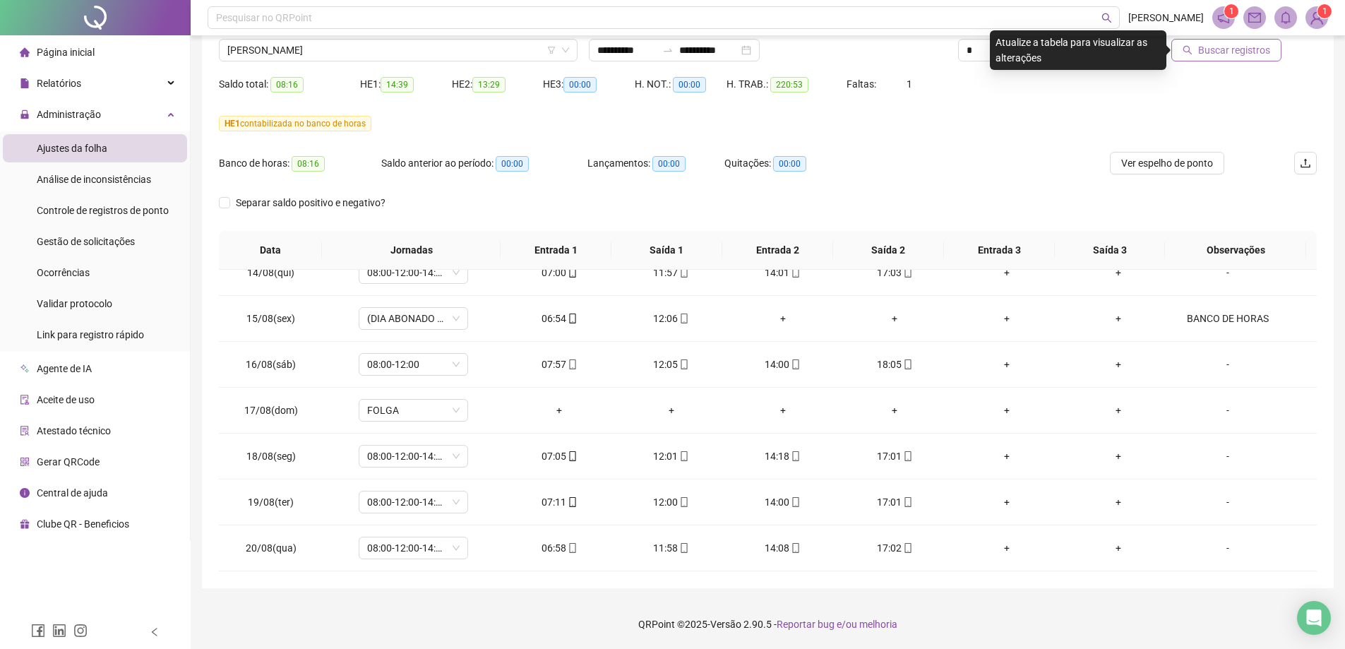
click at [1241, 51] on span "Buscar registros" at bounding box center [1234, 50] width 72 height 16
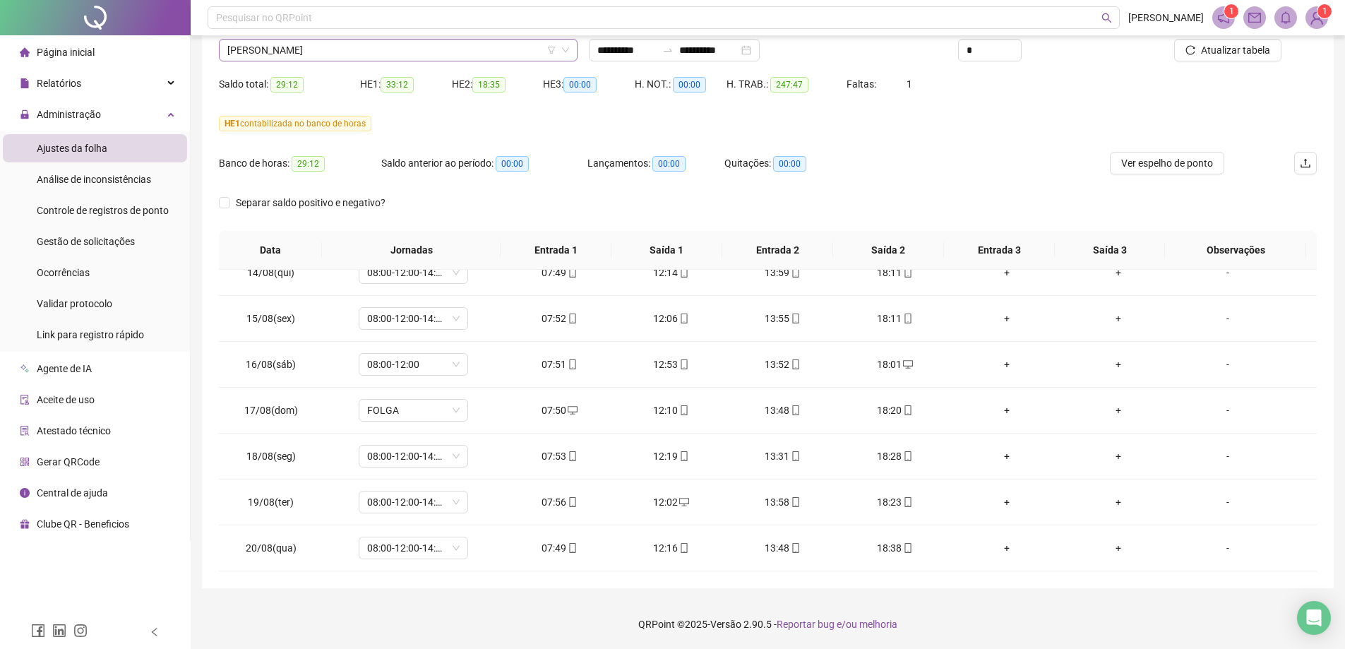
click at [421, 53] on span "[PERSON_NAME]" at bounding box center [398, 50] width 342 height 21
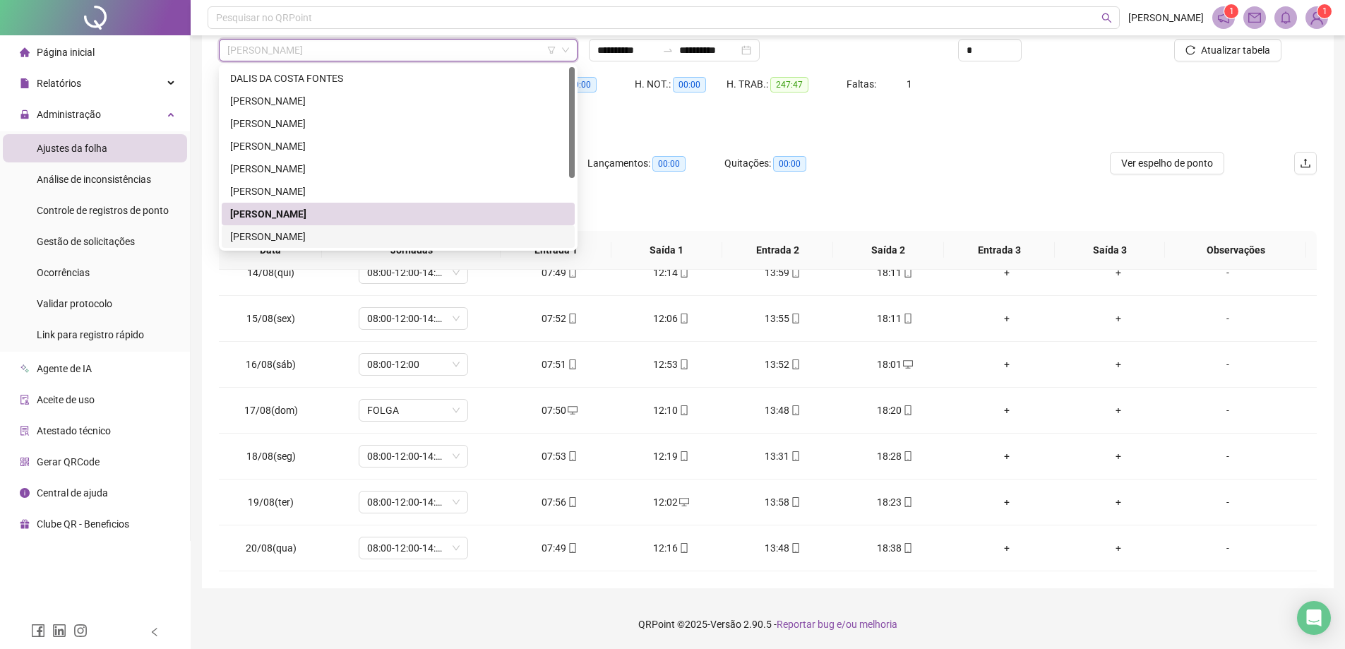
click at [246, 240] on div "[PERSON_NAME]" at bounding box center [398, 237] width 336 height 16
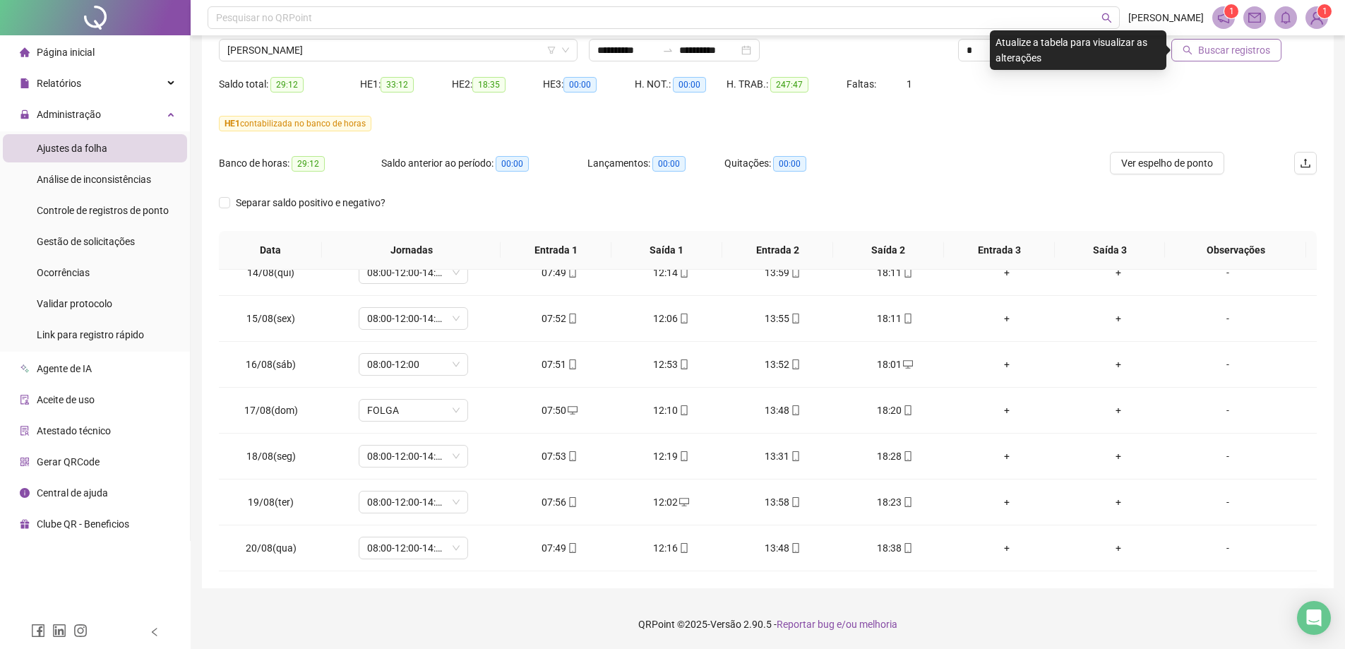
click at [1250, 55] on span "Buscar registros" at bounding box center [1234, 50] width 72 height 16
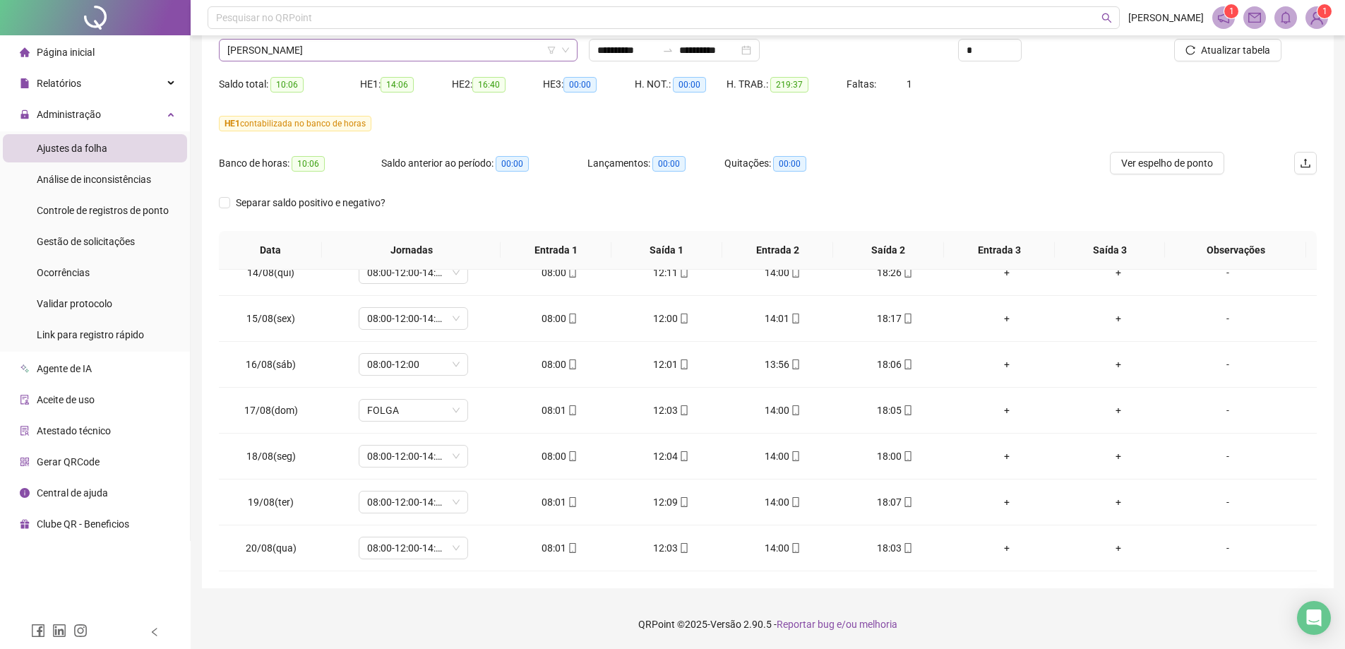
click at [388, 44] on span "[PERSON_NAME]" at bounding box center [398, 50] width 342 height 21
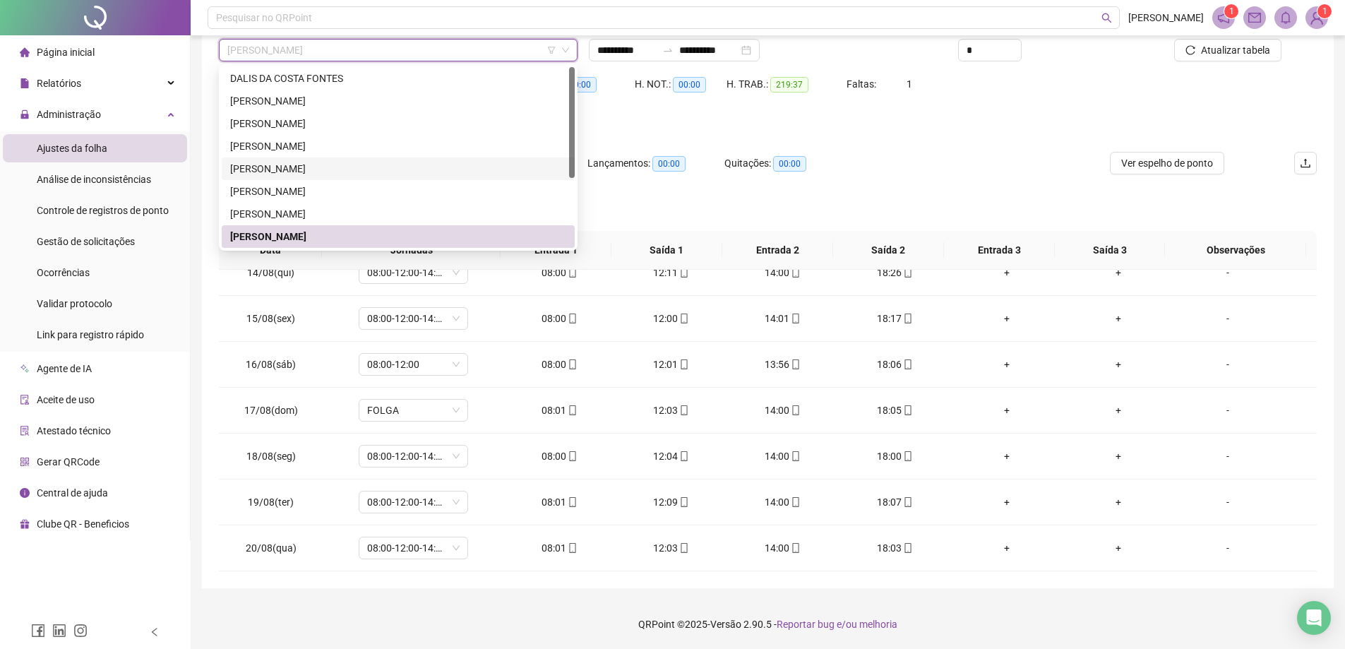
scroll to position [113, 0]
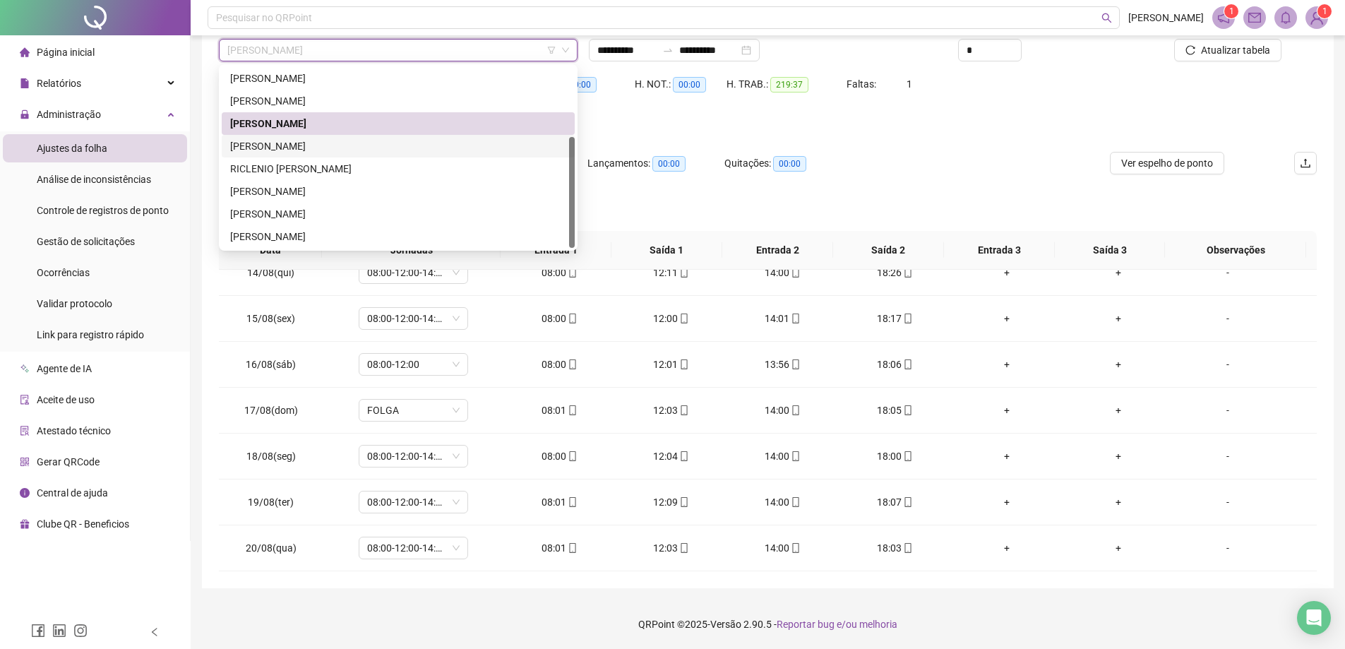
click at [263, 145] on div "[PERSON_NAME]" at bounding box center [398, 146] width 336 height 16
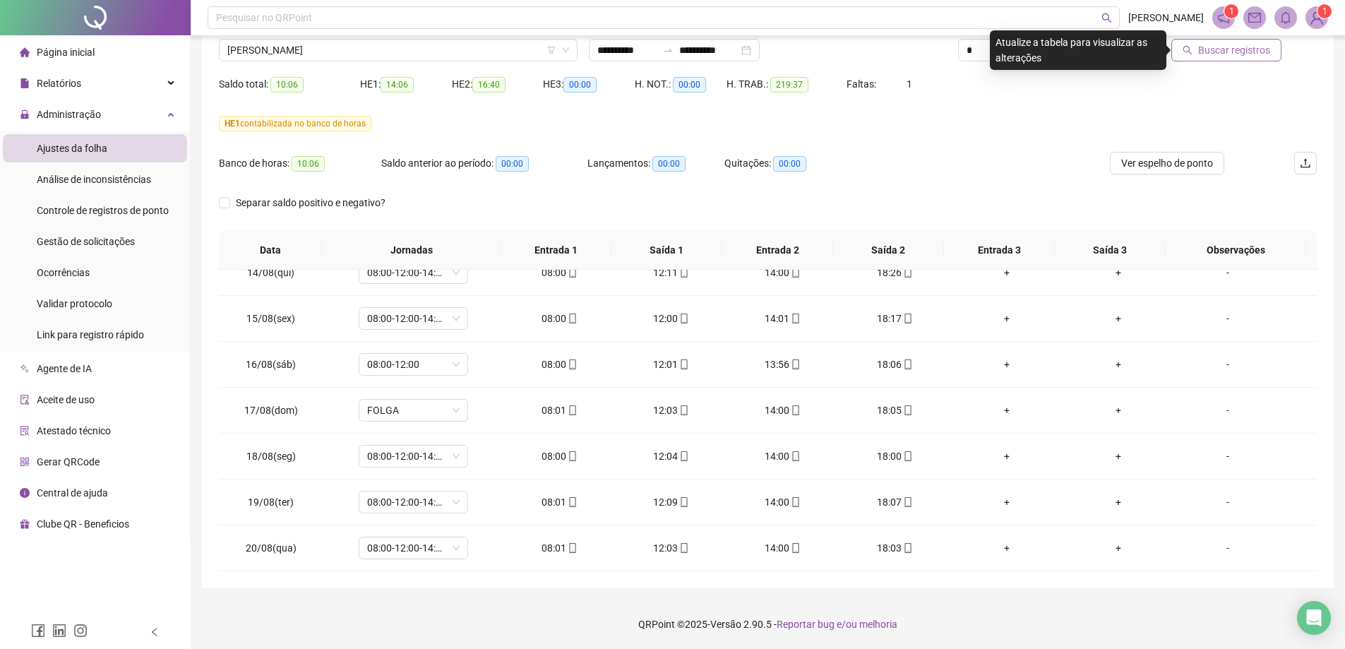
click at [1235, 56] on span "Buscar registros" at bounding box center [1234, 50] width 72 height 16
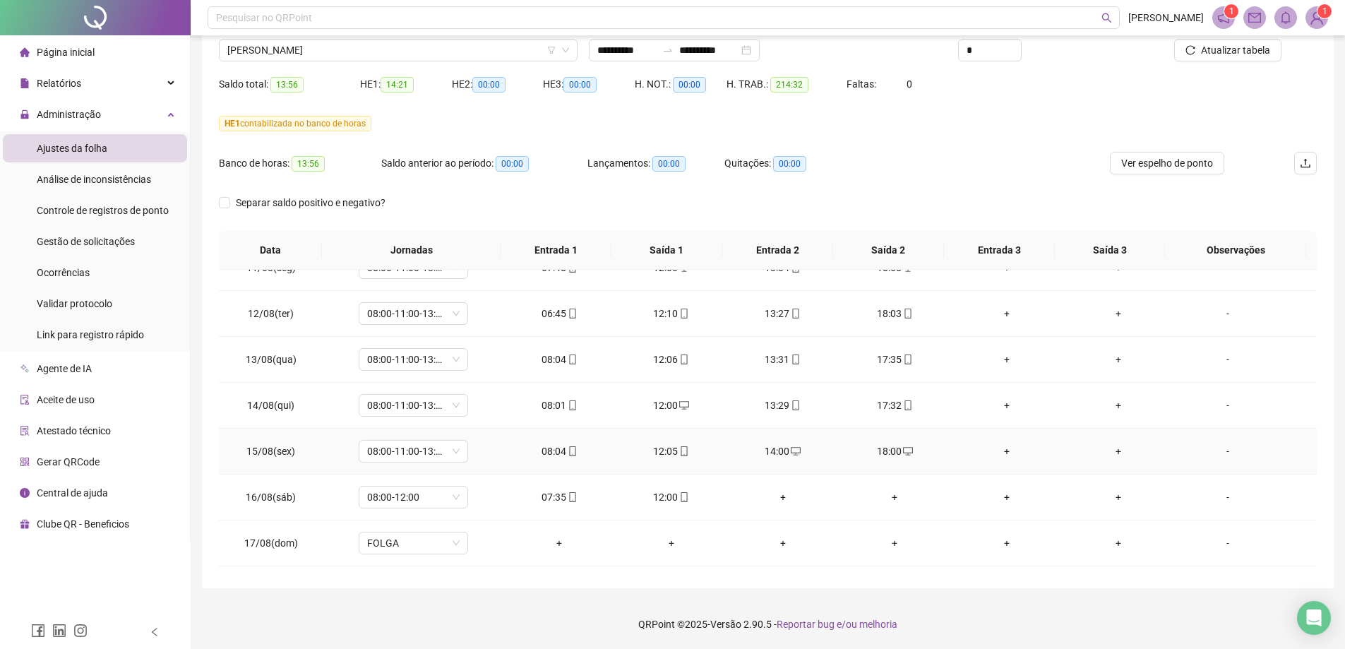
scroll to position [1121, 0]
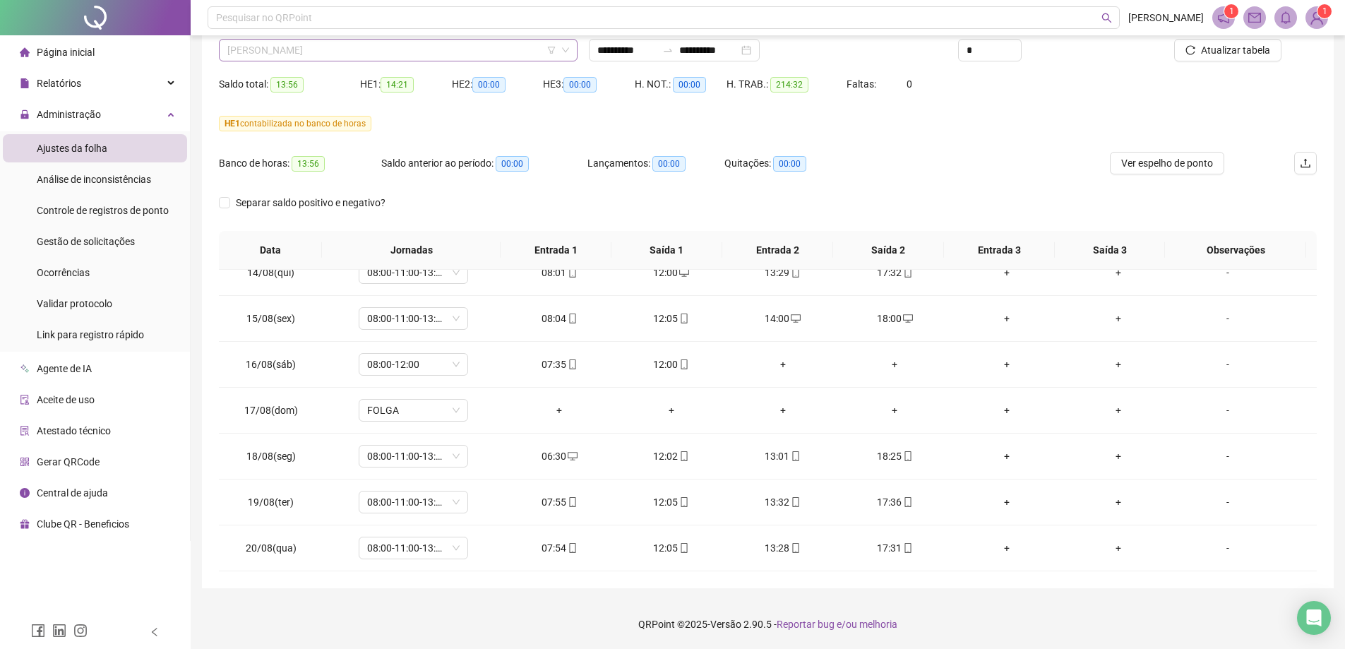
click at [387, 52] on span "[PERSON_NAME]" at bounding box center [398, 50] width 342 height 21
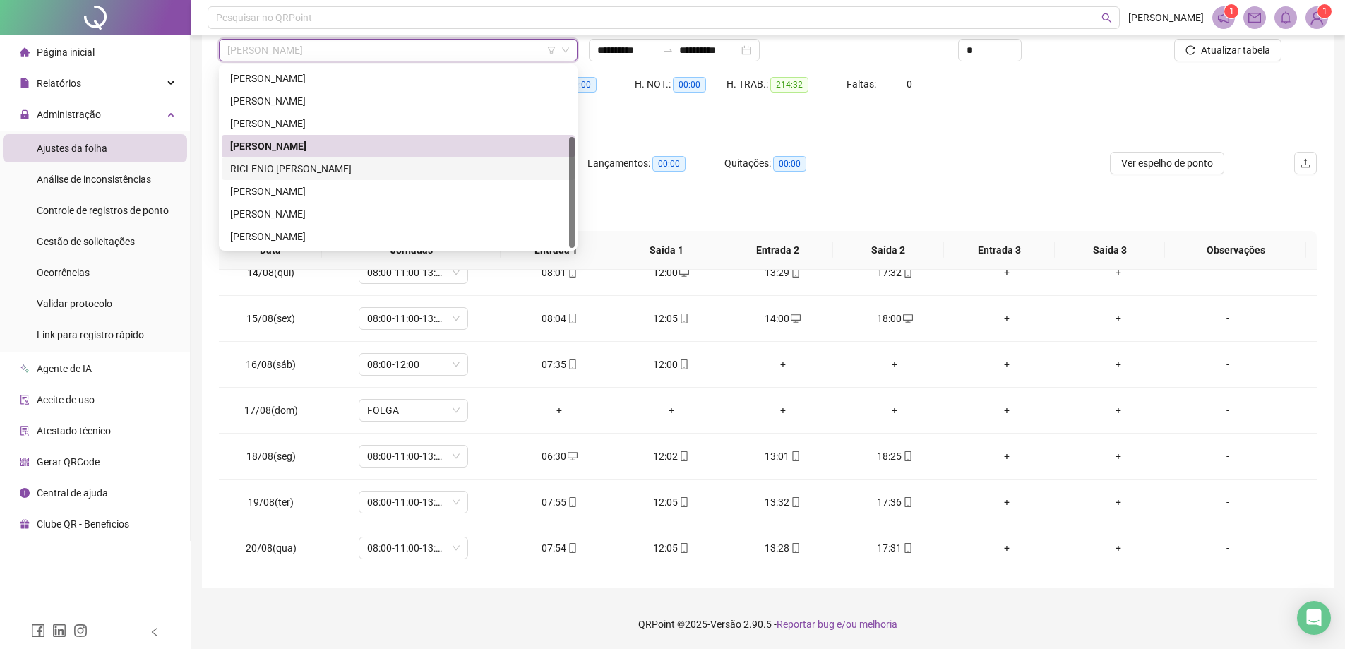
click at [297, 172] on div "RICLENIO [PERSON_NAME]" at bounding box center [398, 169] width 336 height 16
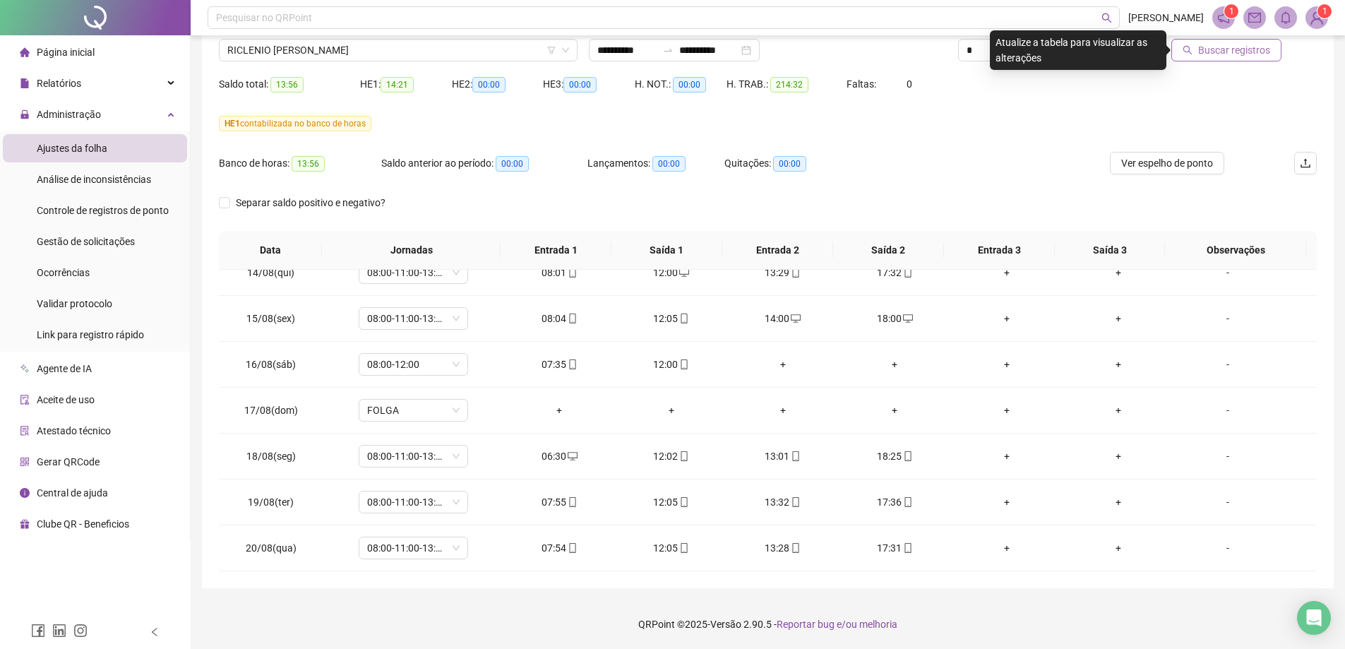
click at [1257, 60] on button "Buscar registros" at bounding box center [1226, 50] width 110 height 23
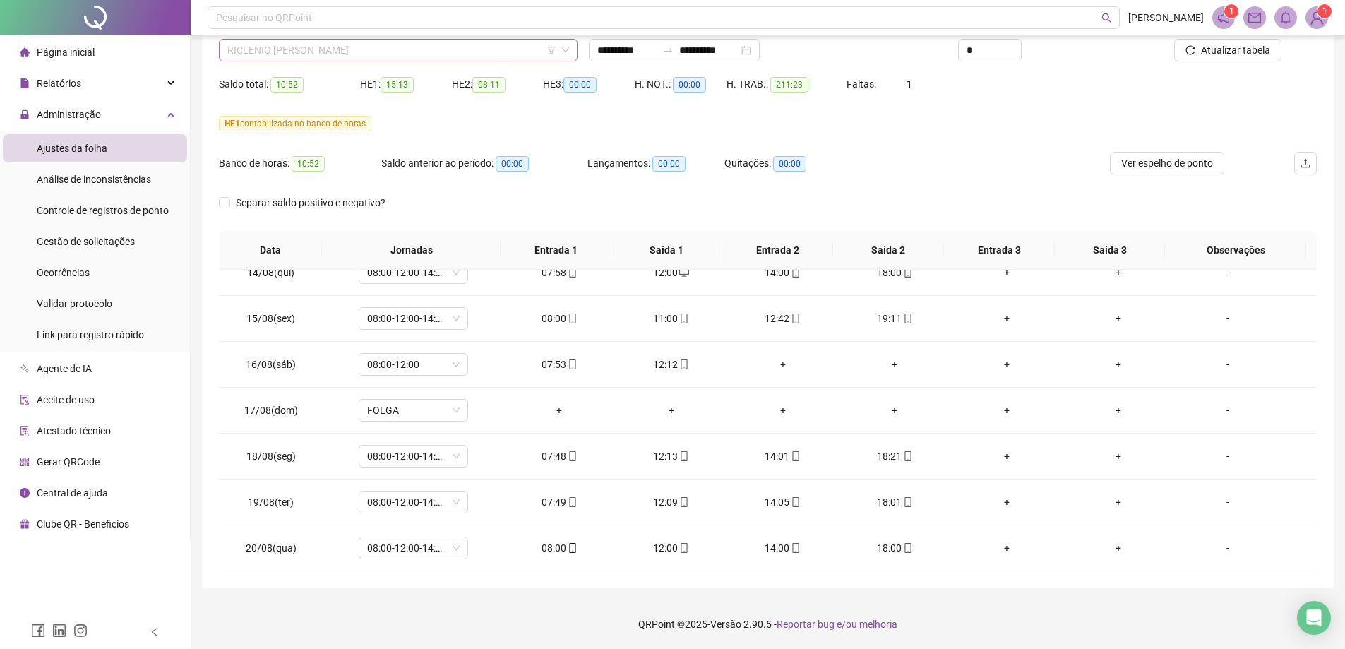
click at [390, 58] on span "RICLENIO [PERSON_NAME]" at bounding box center [398, 50] width 342 height 21
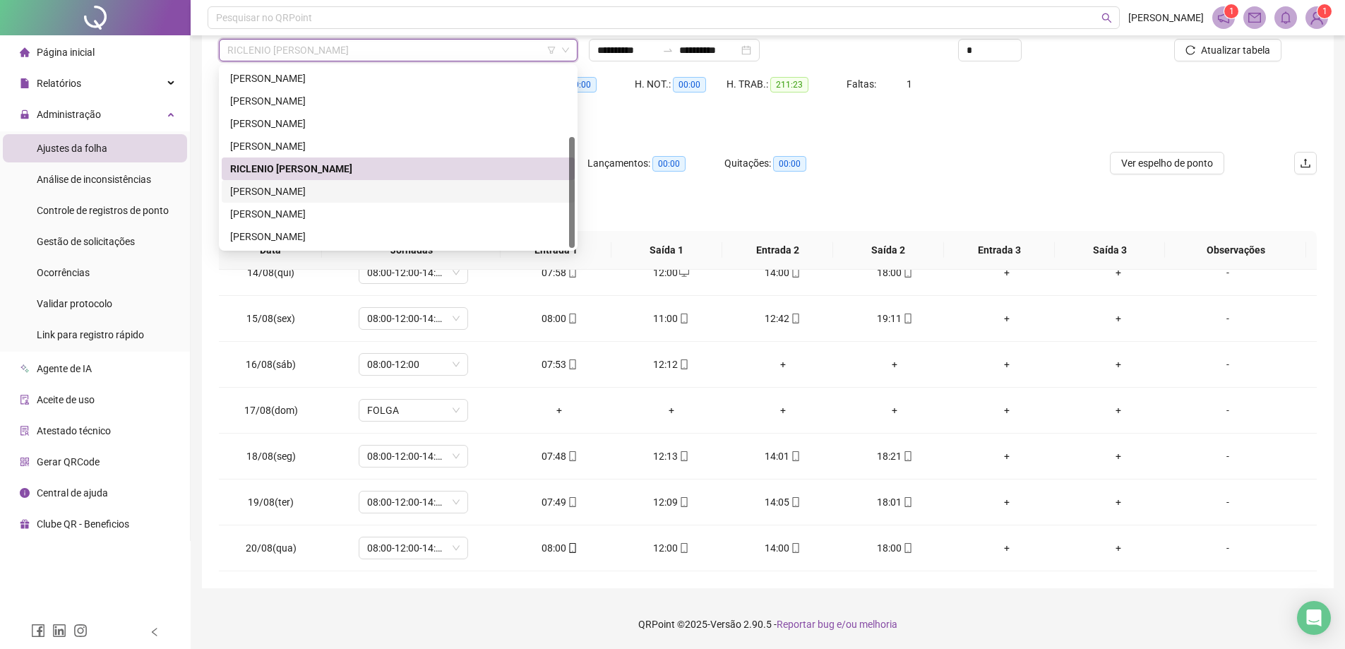
click at [301, 189] on div "[PERSON_NAME]" at bounding box center [398, 192] width 336 height 16
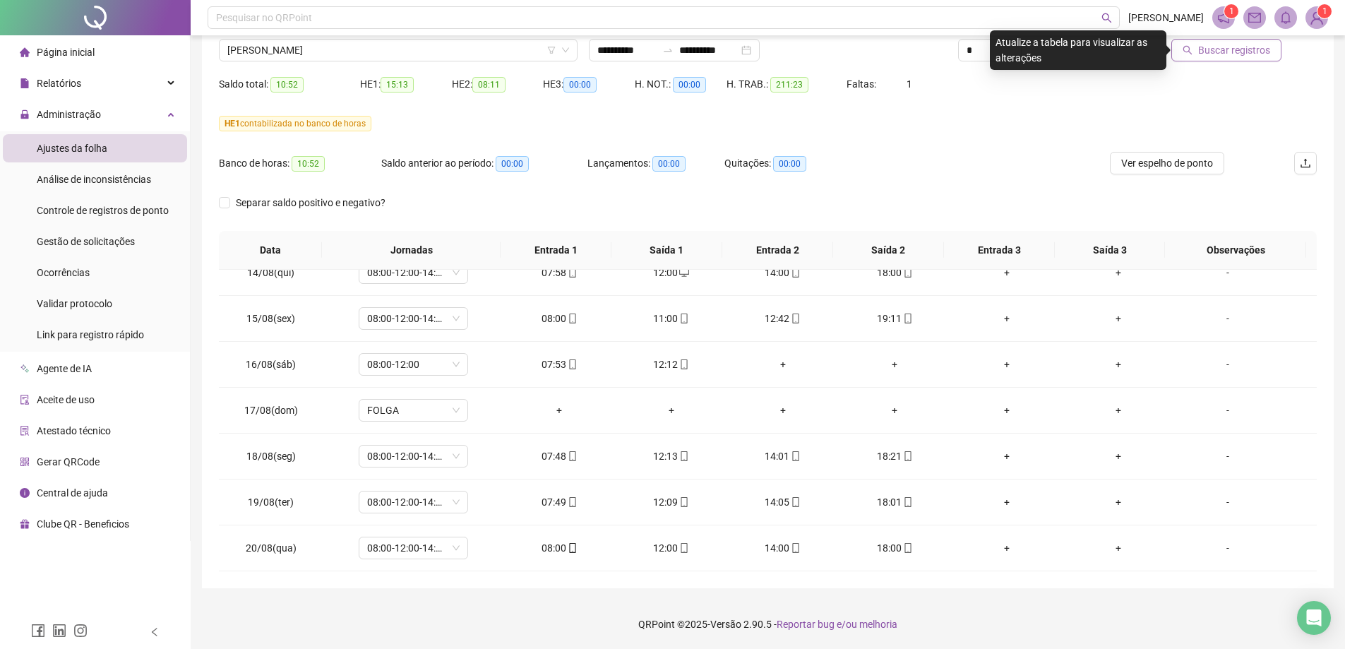
click at [1245, 53] on span "Buscar registros" at bounding box center [1234, 50] width 72 height 16
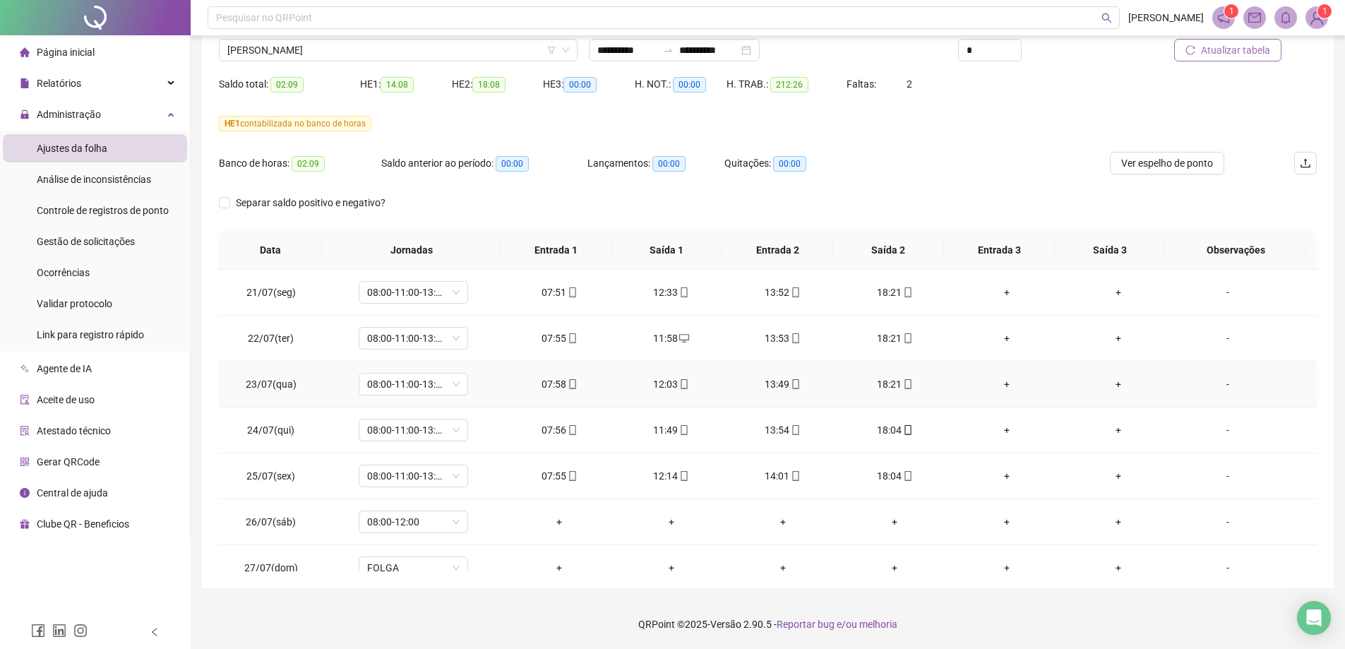
scroll to position [71, 0]
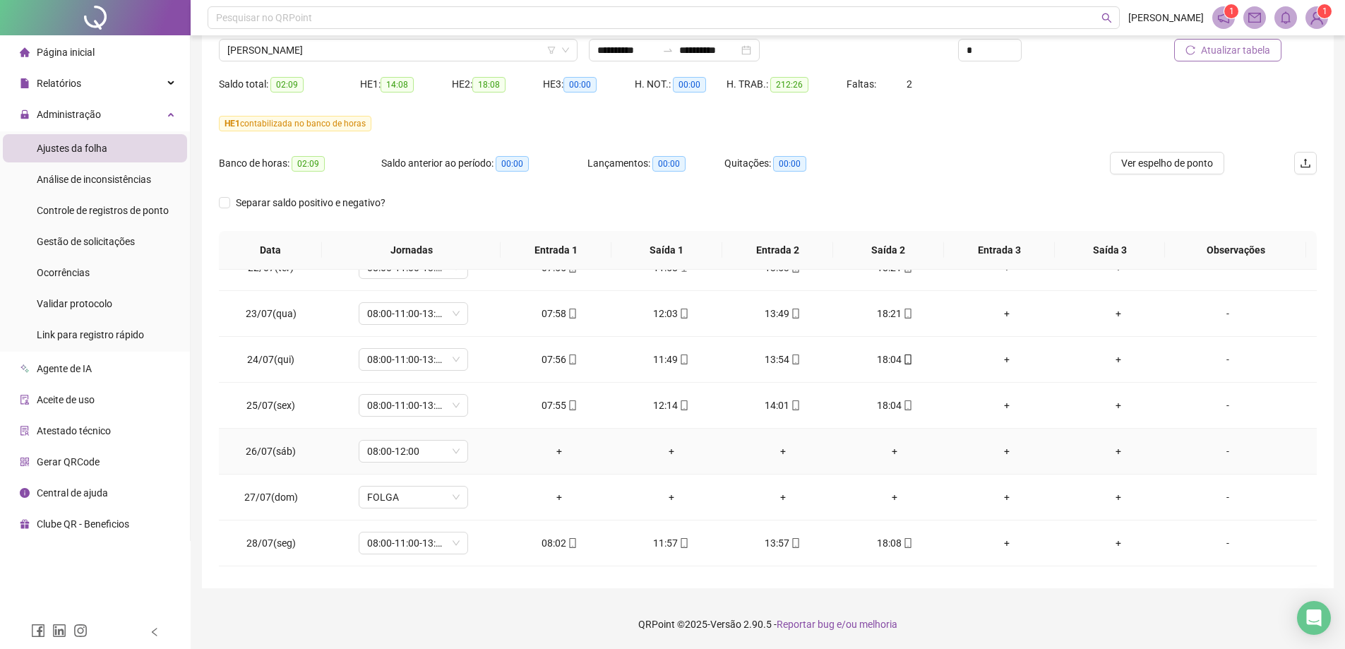
click at [1216, 445] on div "-" at bounding box center [1227, 451] width 83 height 16
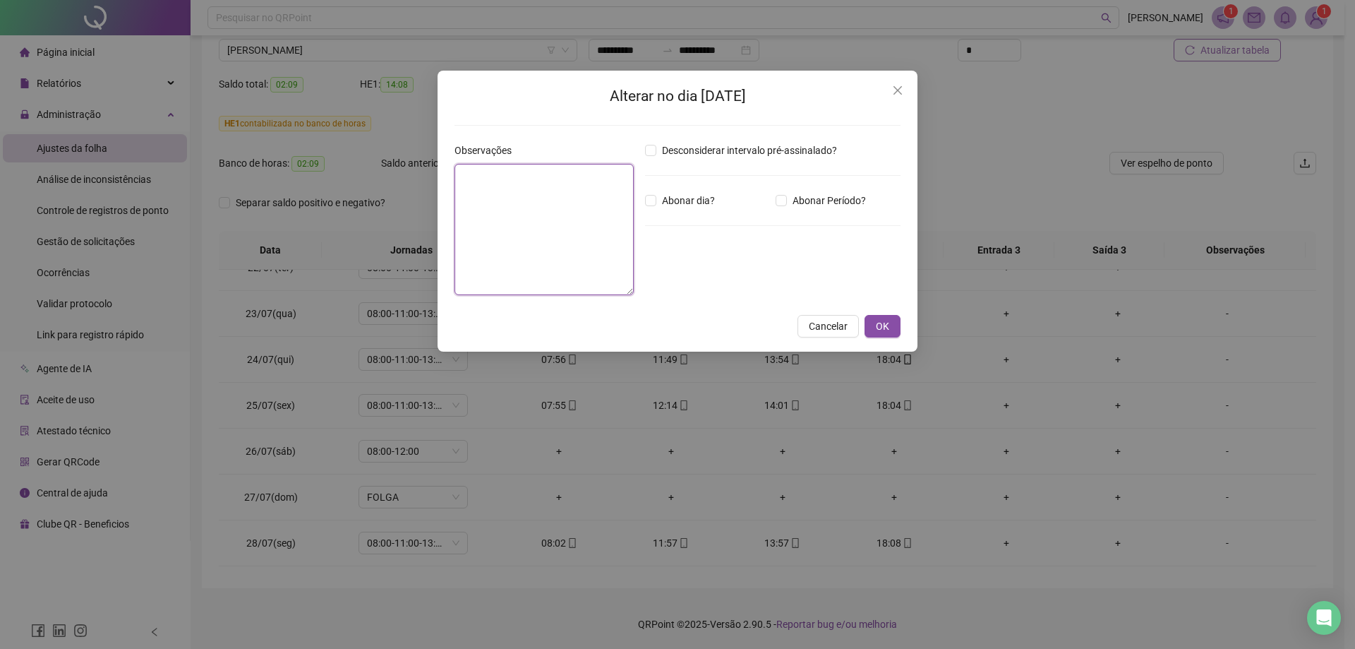
click at [544, 220] on textarea at bounding box center [544, 229] width 179 height 131
type textarea "*"
type textarea "**********"
click at [895, 323] on button "OK" at bounding box center [883, 326] width 36 height 23
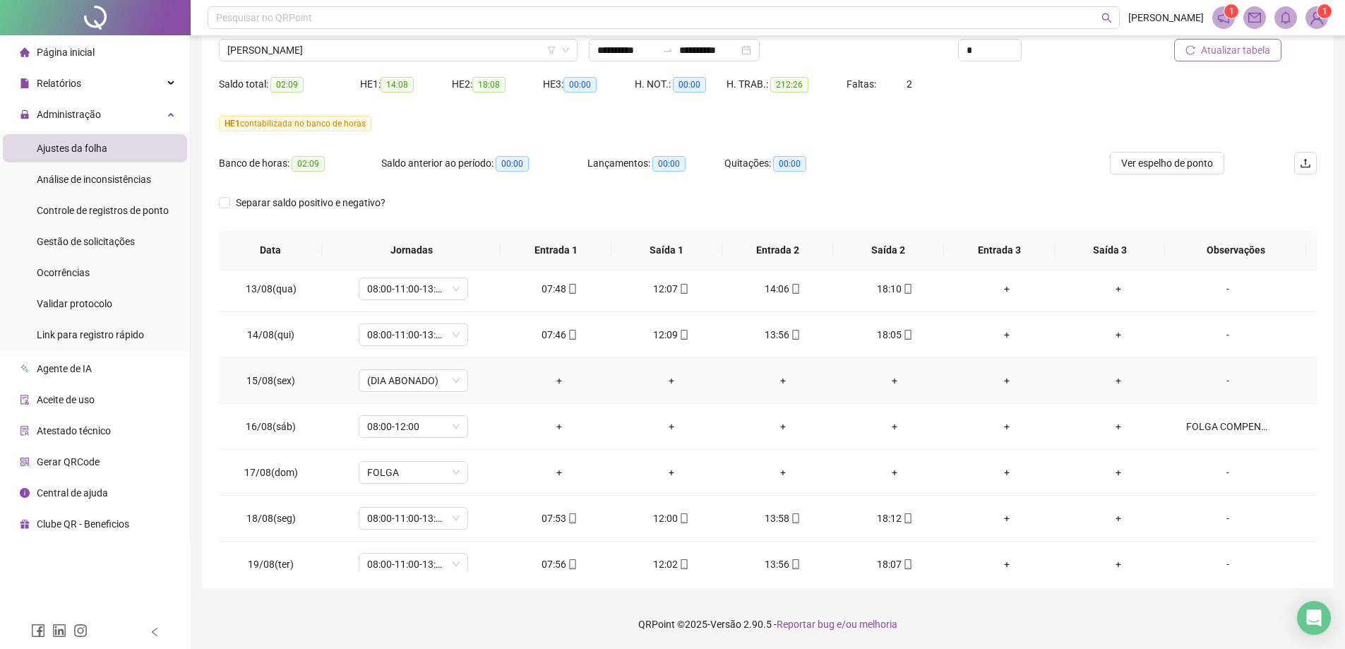
scroll to position [1121, 0]
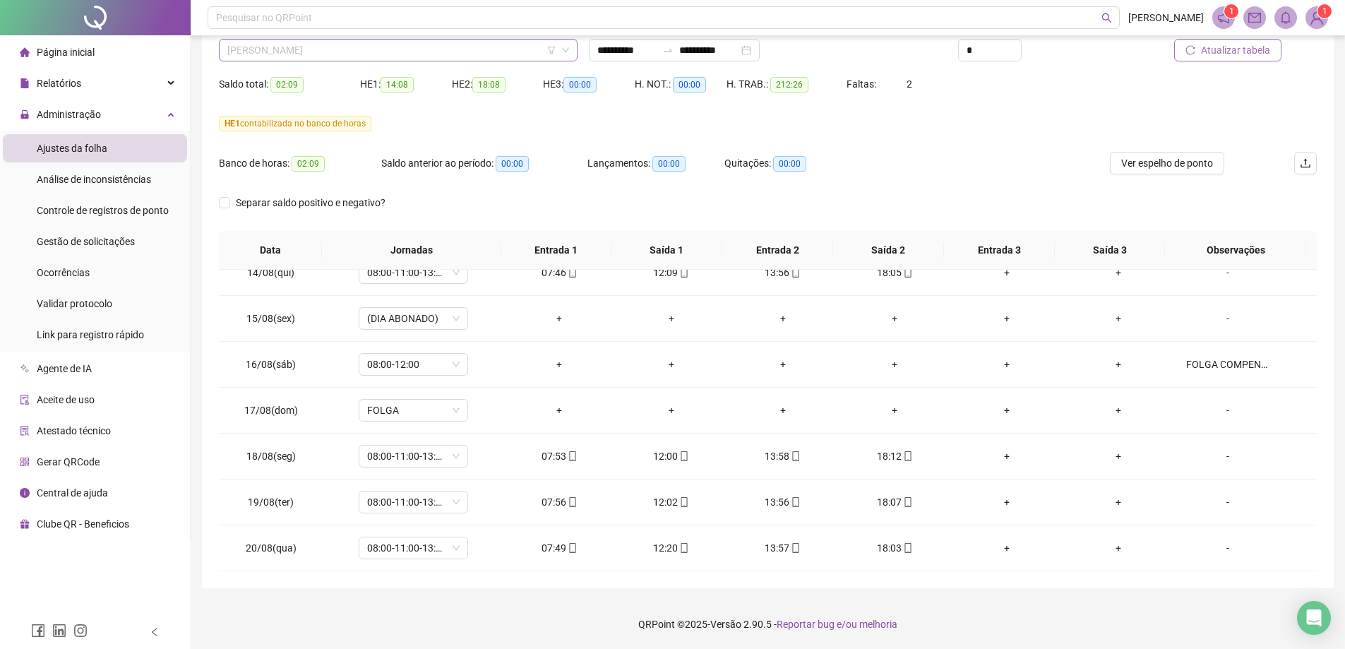
click at [347, 47] on span "[PERSON_NAME]" at bounding box center [398, 50] width 342 height 21
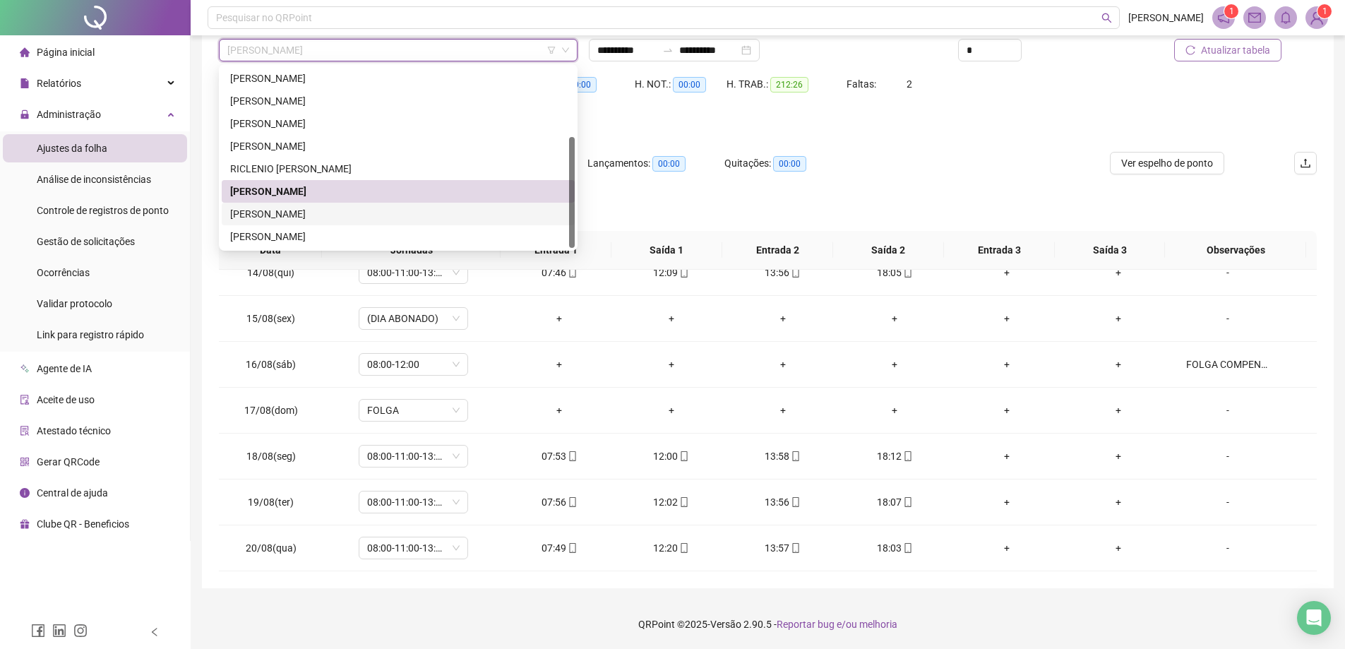
click at [306, 215] on div "[PERSON_NAME]" at bounding box center [398, 214] width 336 height 16
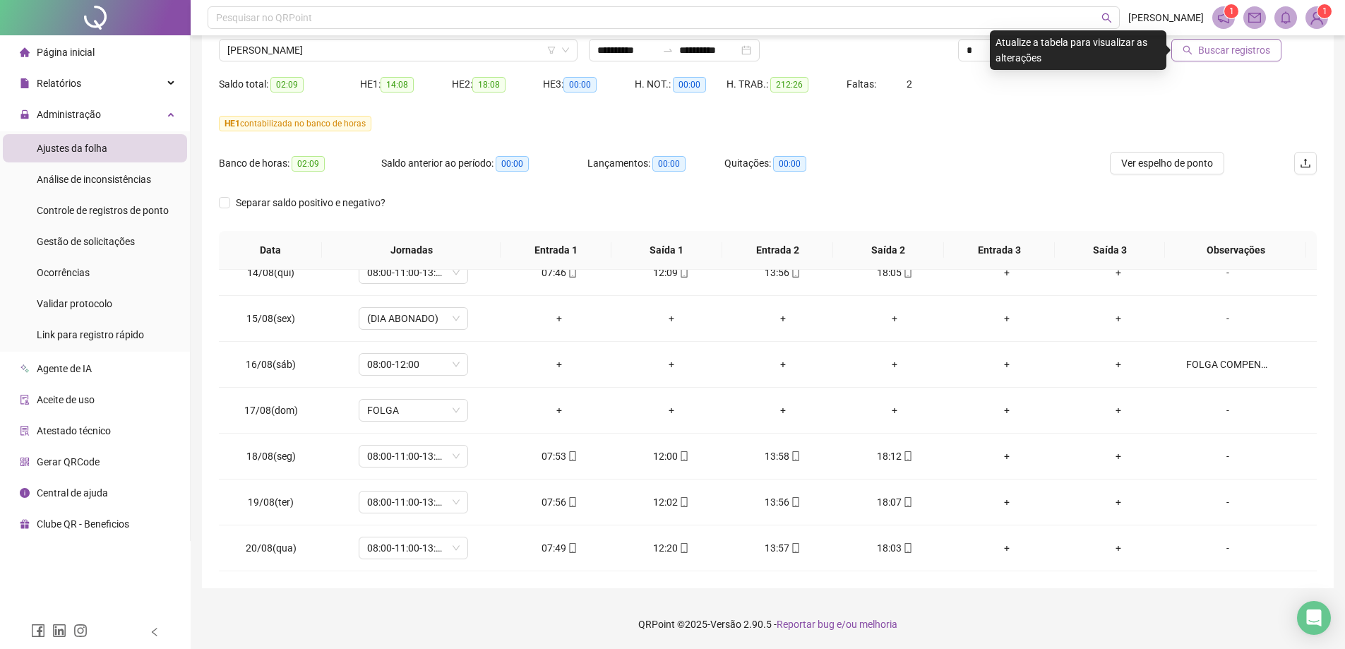
click at [1246, 57] on span "Buscar registros" at bounding box center [1234, 50] width 72 height 16
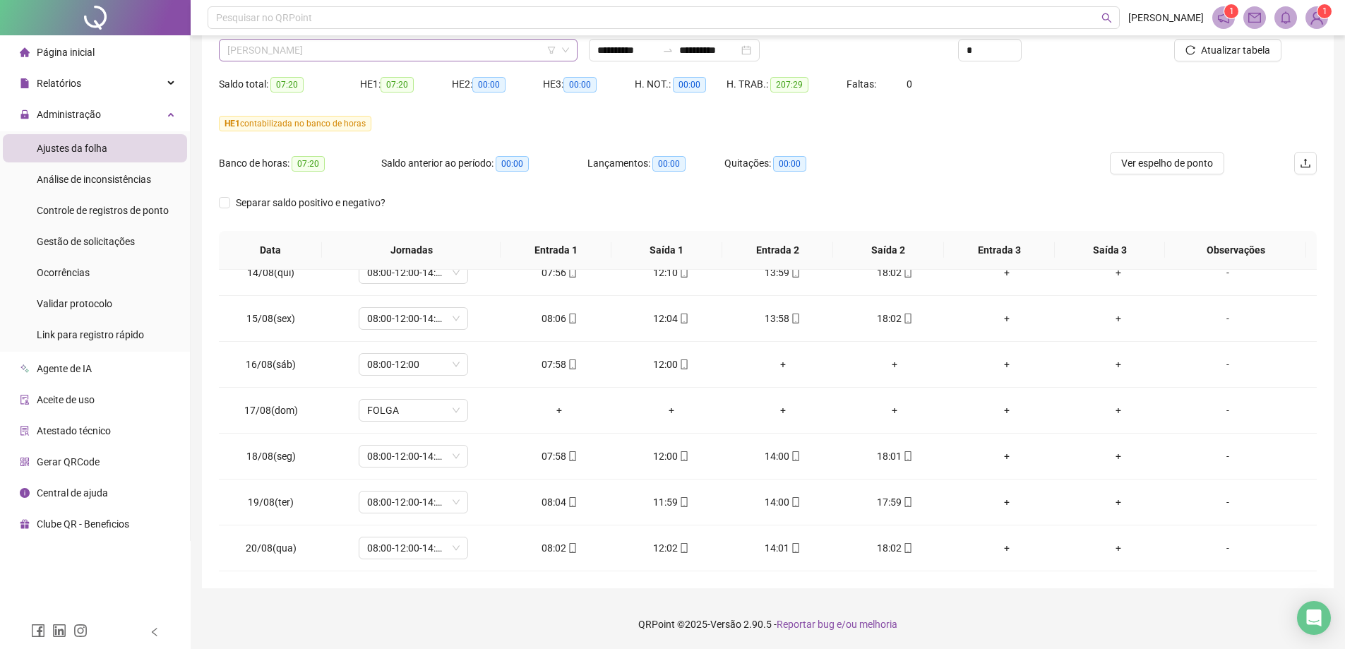
click at [384, 44] on span "[PERSON_NAME]" at bounding box center [398, 50] width 342 height 21
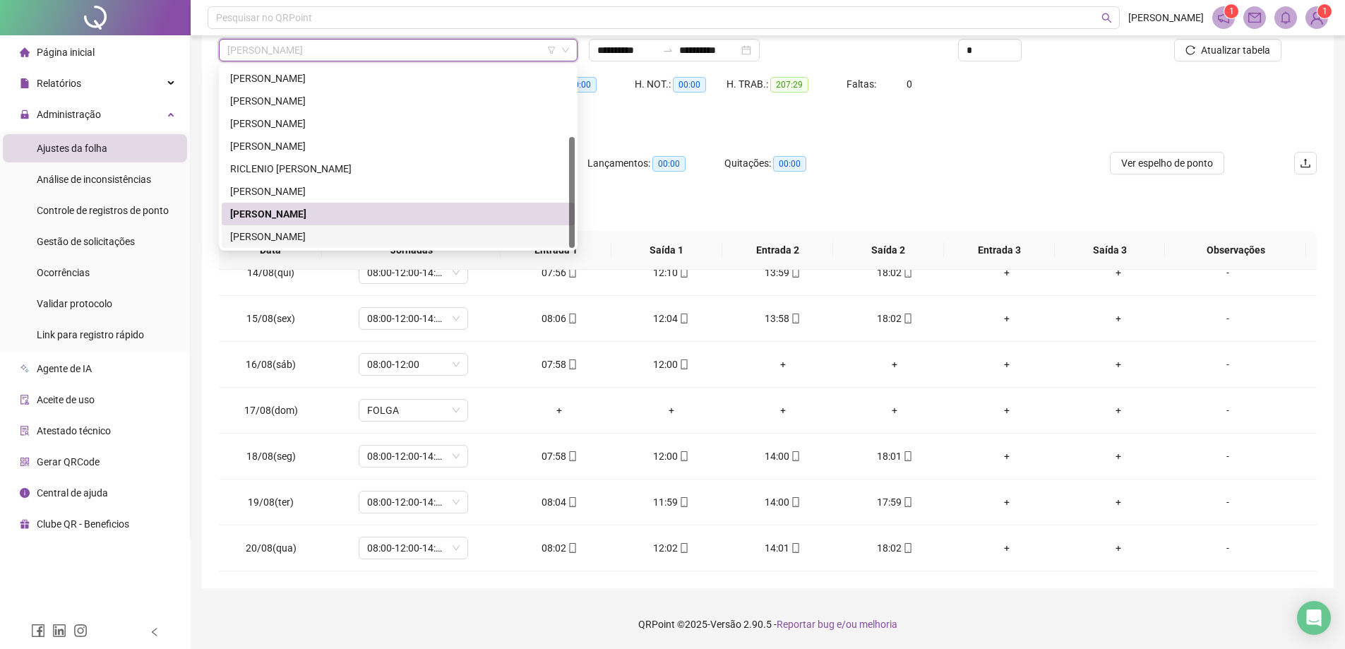
click at [285, 236] on div "[PERSON_NAME]" at bounding box center [398, 237] width 336 height 16
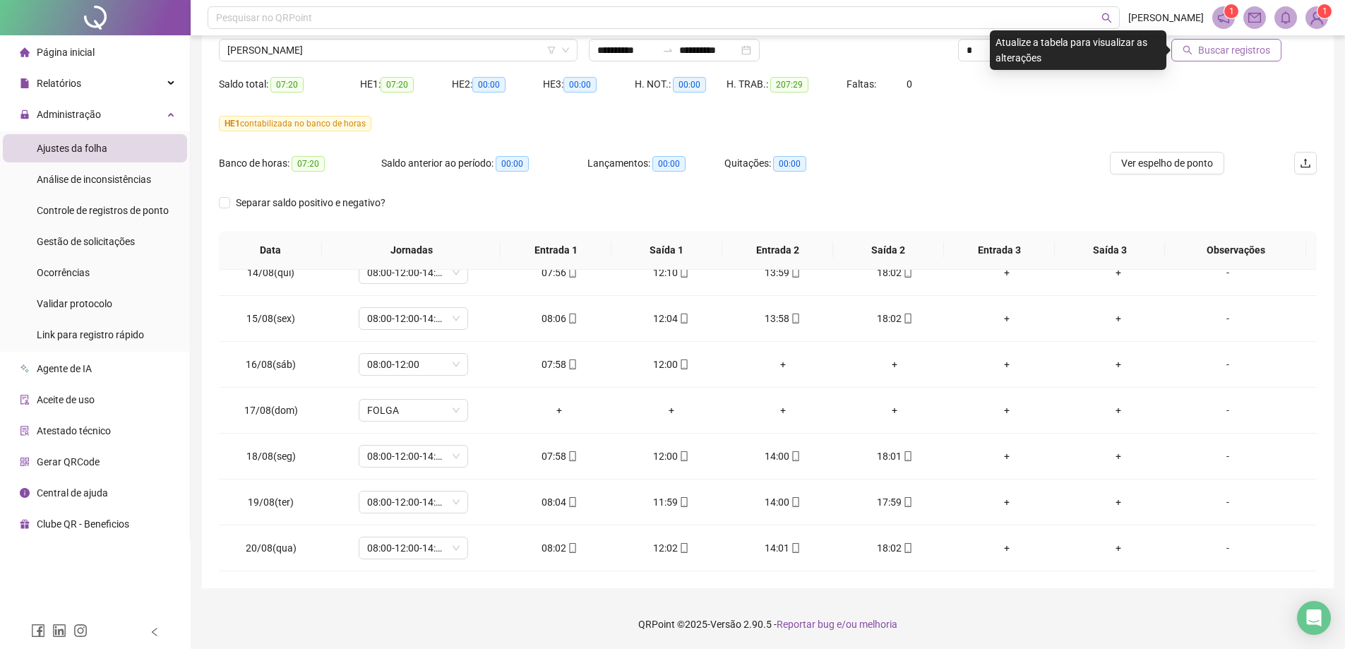
click at [1203, 52] on span "Buscar registros" at bounding box center [1234, 50] width 72 height 16
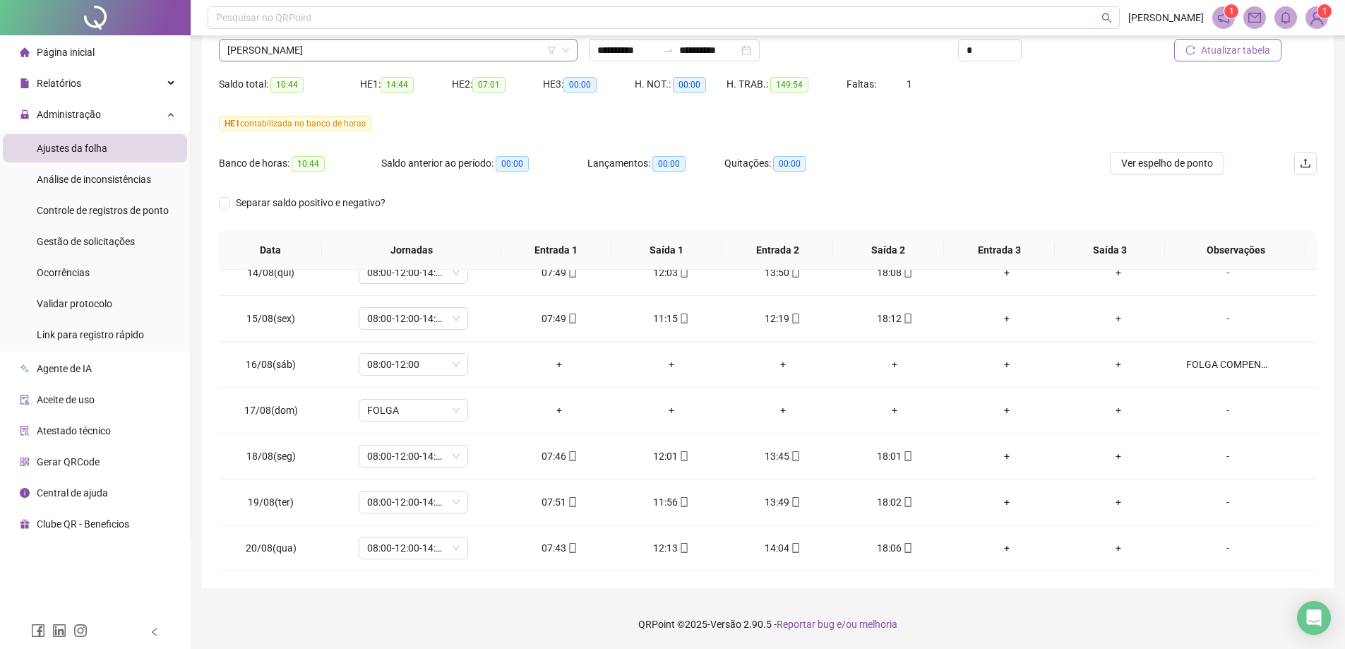
click at [387, 54] on span "[PERSON_NAME]" at bounding box center [398, 50] width 342 height 21
click at [840, 150] on div "HE 1 contabilizada no banco de horas" at bounding box center [768, 132] width 1098 height 40
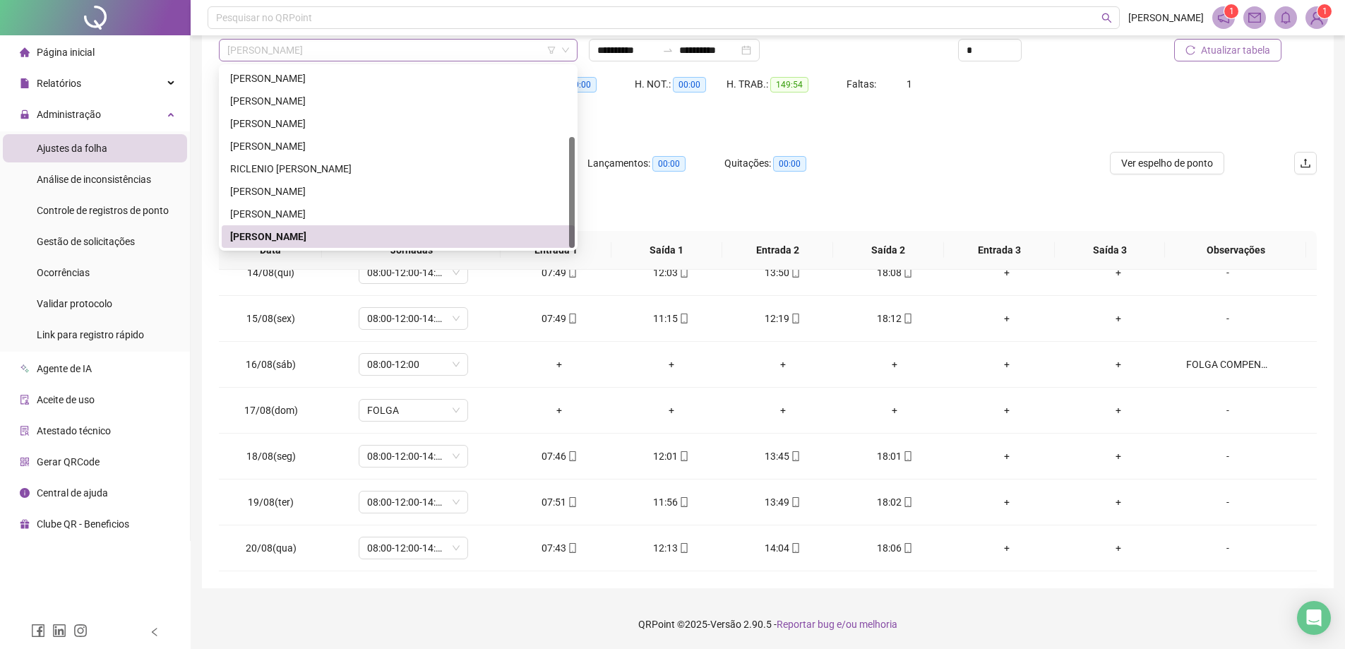
click at [348, 50] on span "[PERSON_NAME]" at bounding box center [398, 50] width 342 height 21
click at [249, 165] on div "RICLENIO [PERSON_NAME]" at bounding box center [398, 169] width 336 height 16
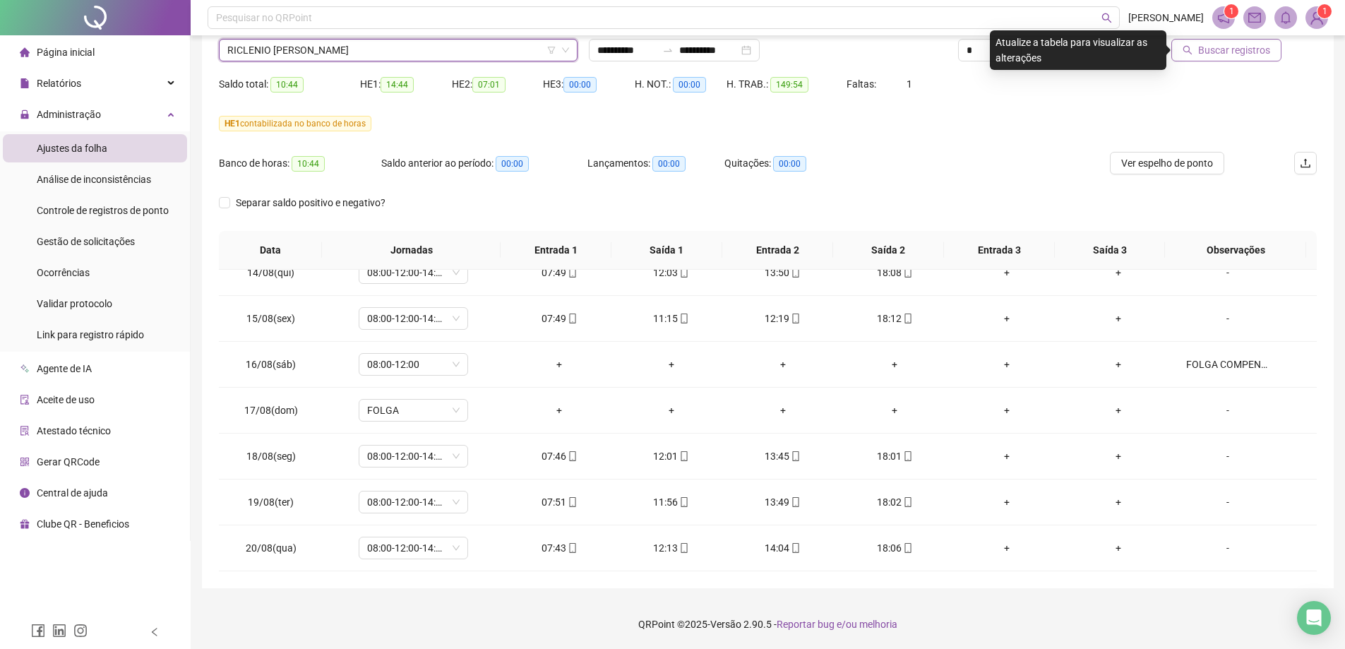
click at [1213, 57] on span "Buscar registros" at bounding box center [1234, 50] width 72 height 16
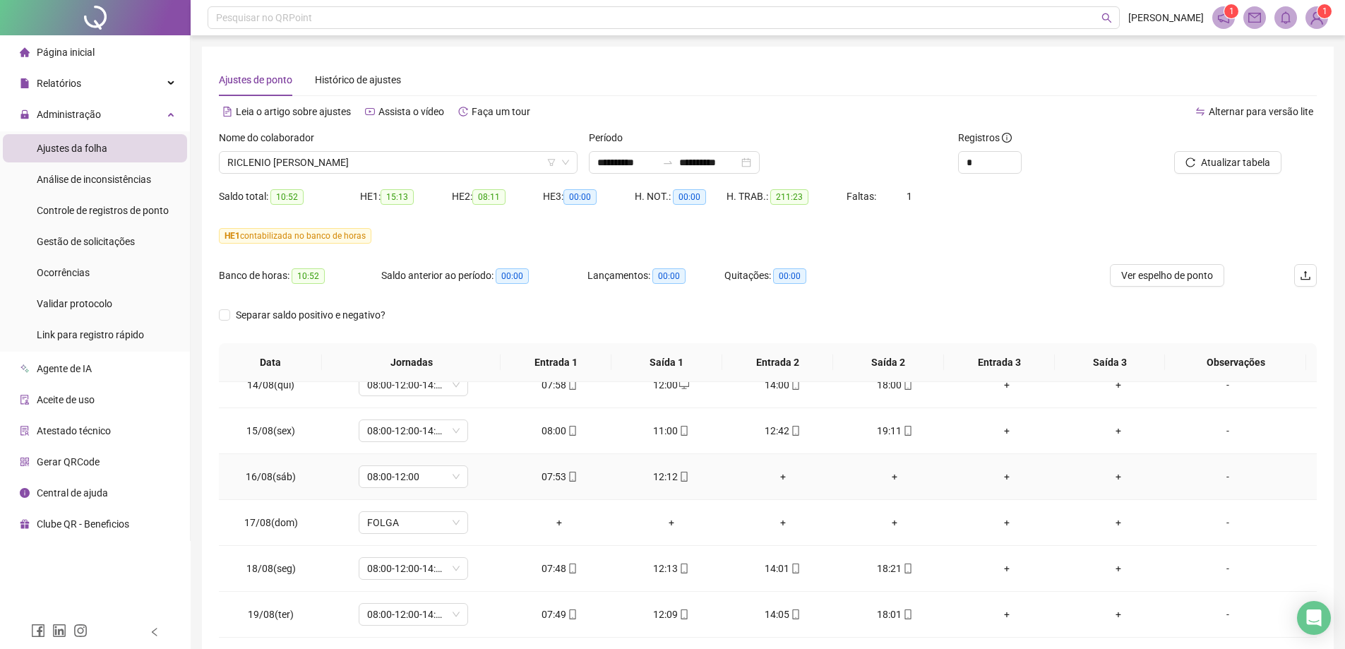
scroll to position [112, 0]
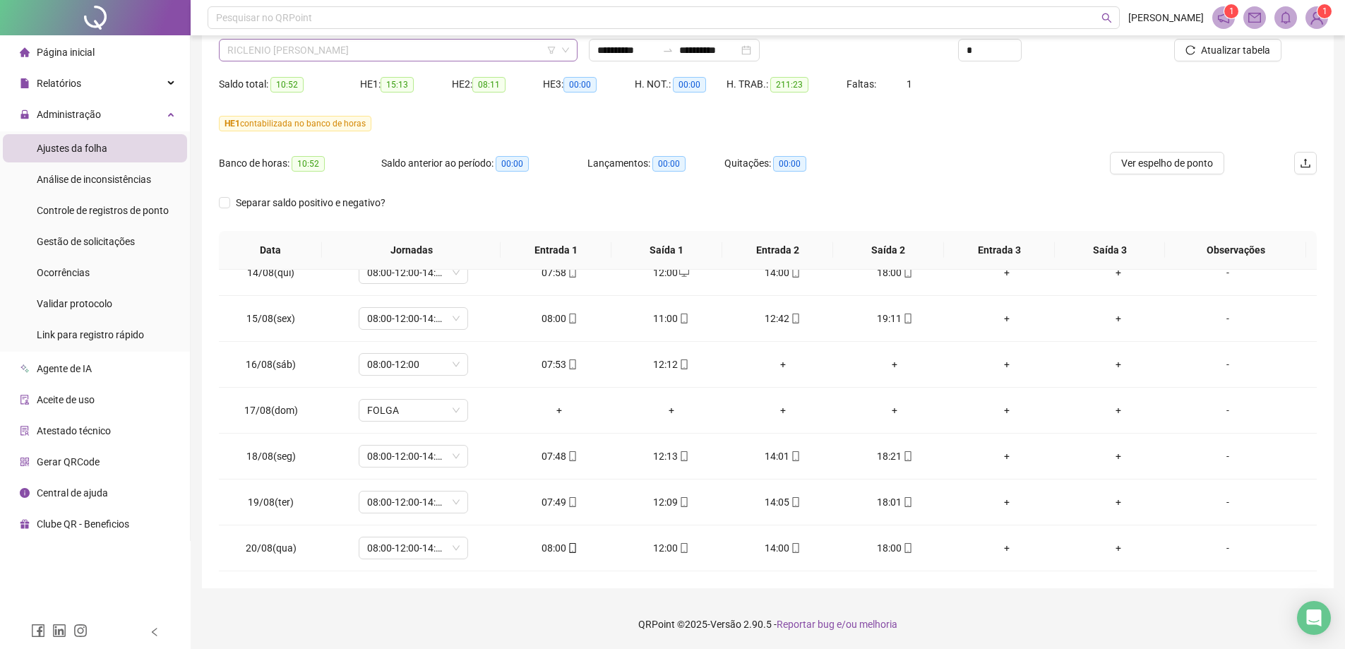
click at [354, 52] on span "RICLENIO [PERSON_NAME]" at bounding box center [398, 50] width 342 height 21
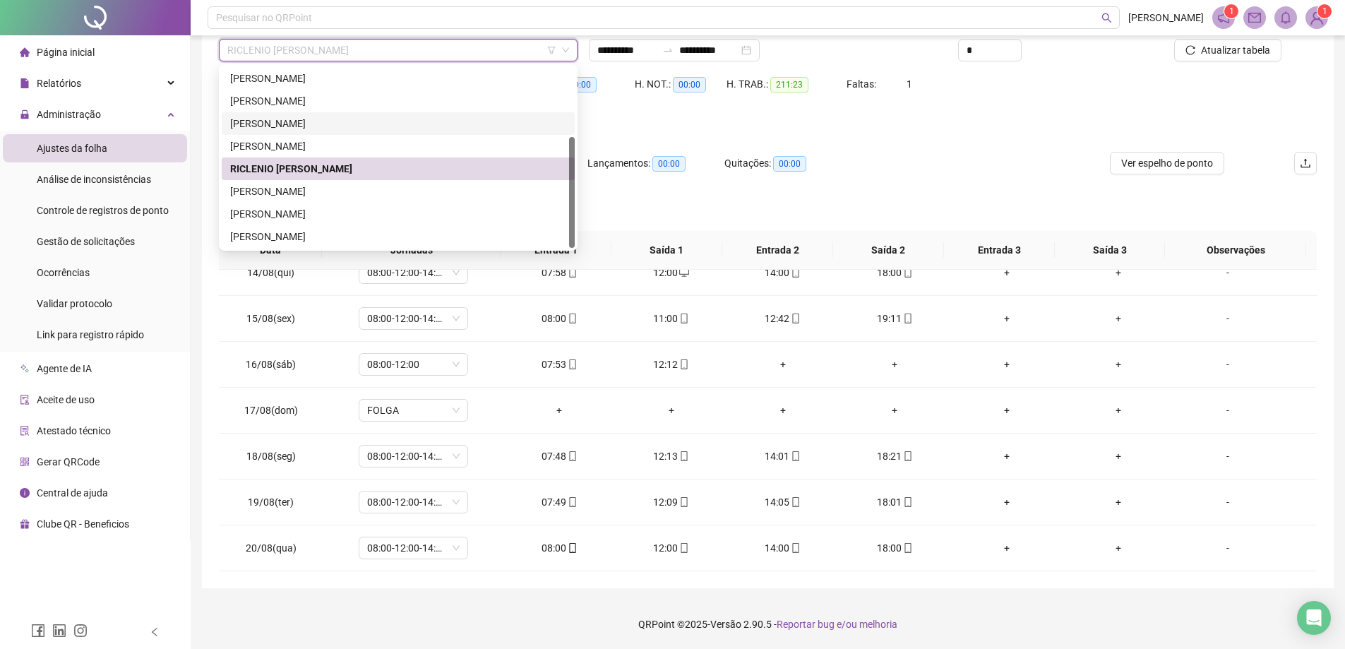
click at [260, 125] on div "[PERSON_NAME]" at bounding box center [398, 124] width 336 height 16
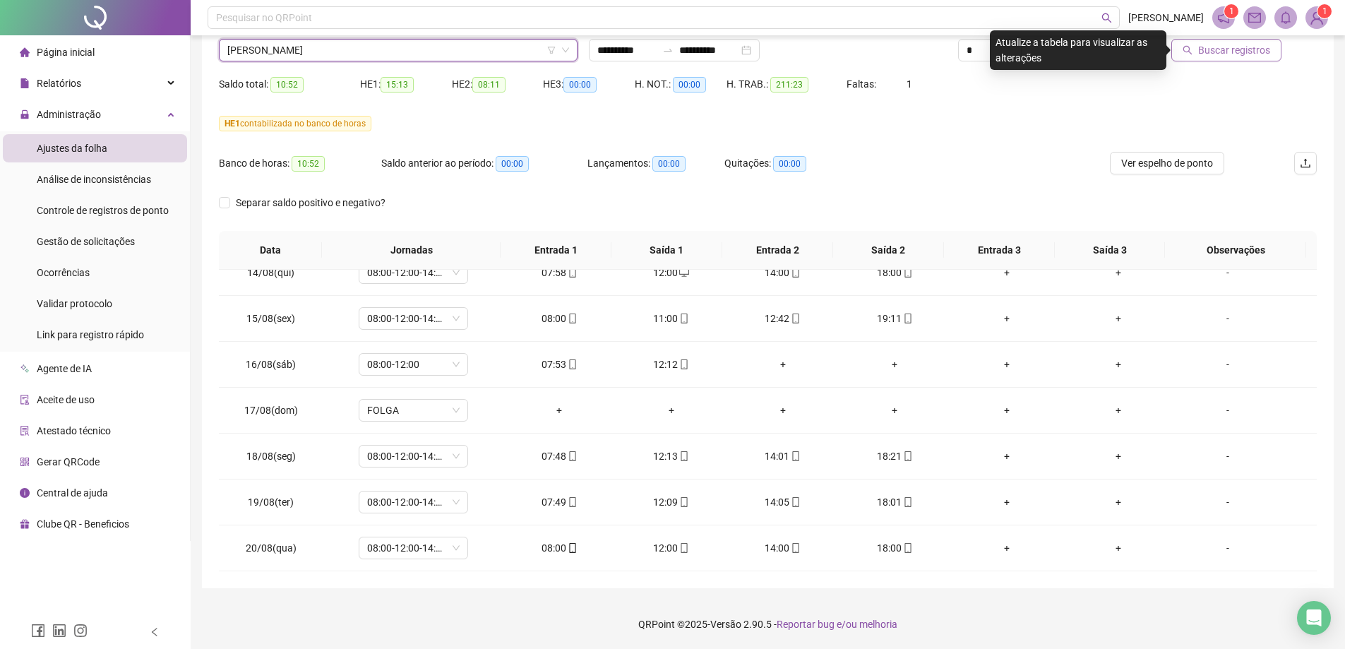
click at [1223, 42] on span "Buscar registros" at bounding box center [1234, 50] width 72 height 16
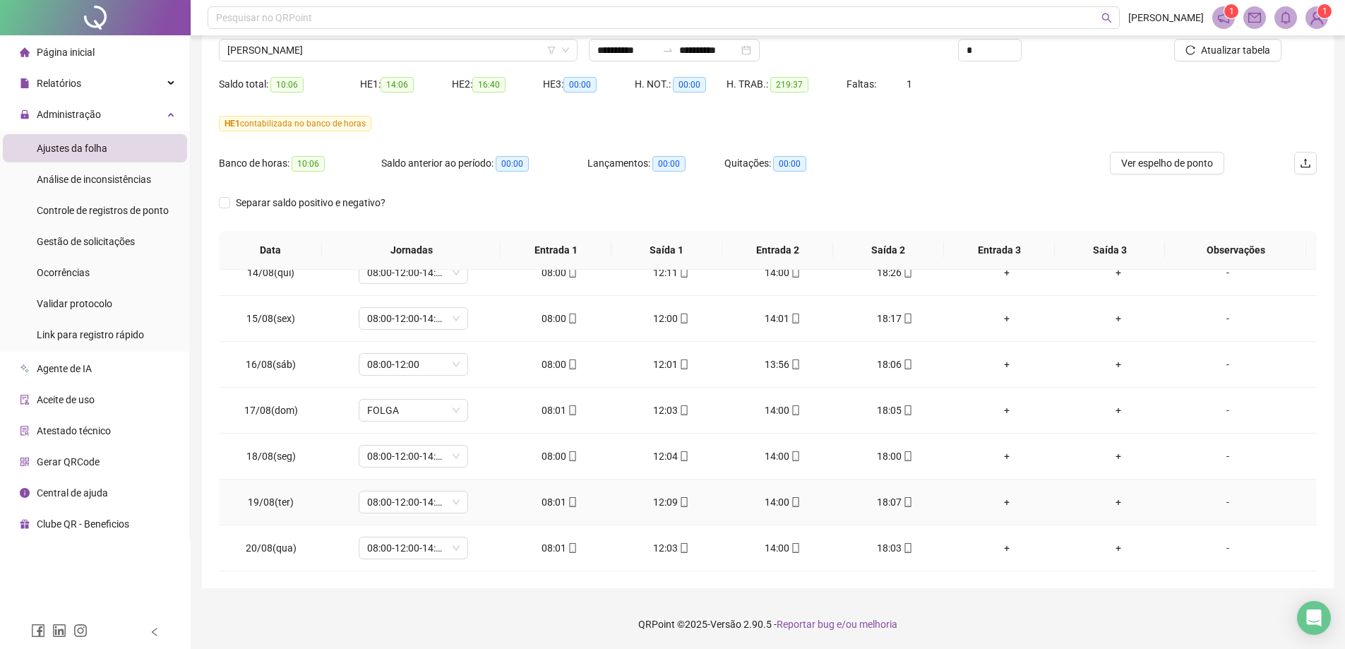
scroll to position [697, 0]
